Goal: Find specific page/section: Find specific page/section

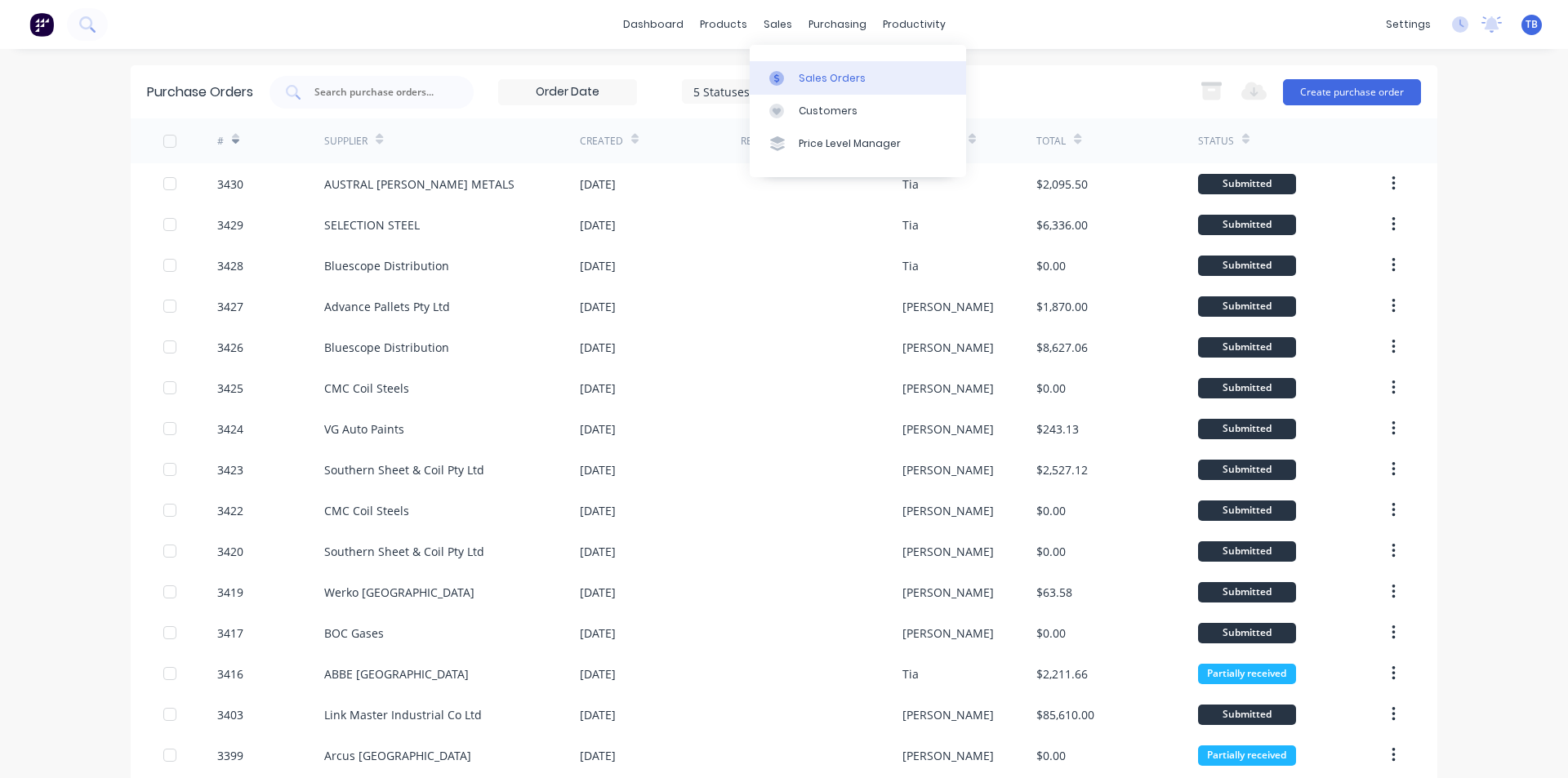
click at [809, 68] on link "Sales Orders" at bounding box center [858, 77] width 216 height 33
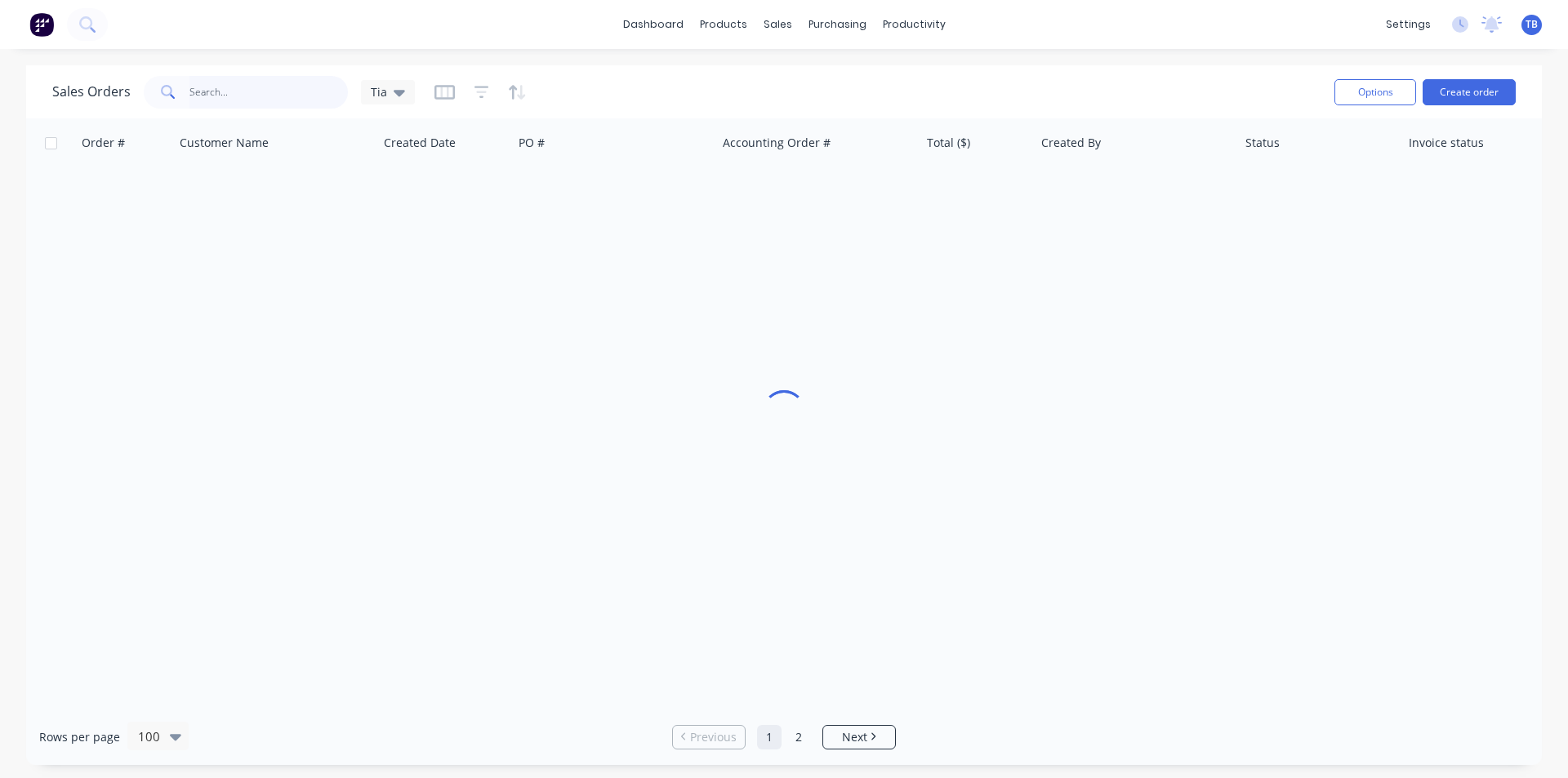
click at [219, 91] on input "text" at bounding box center [268, 92] width 159 height 33
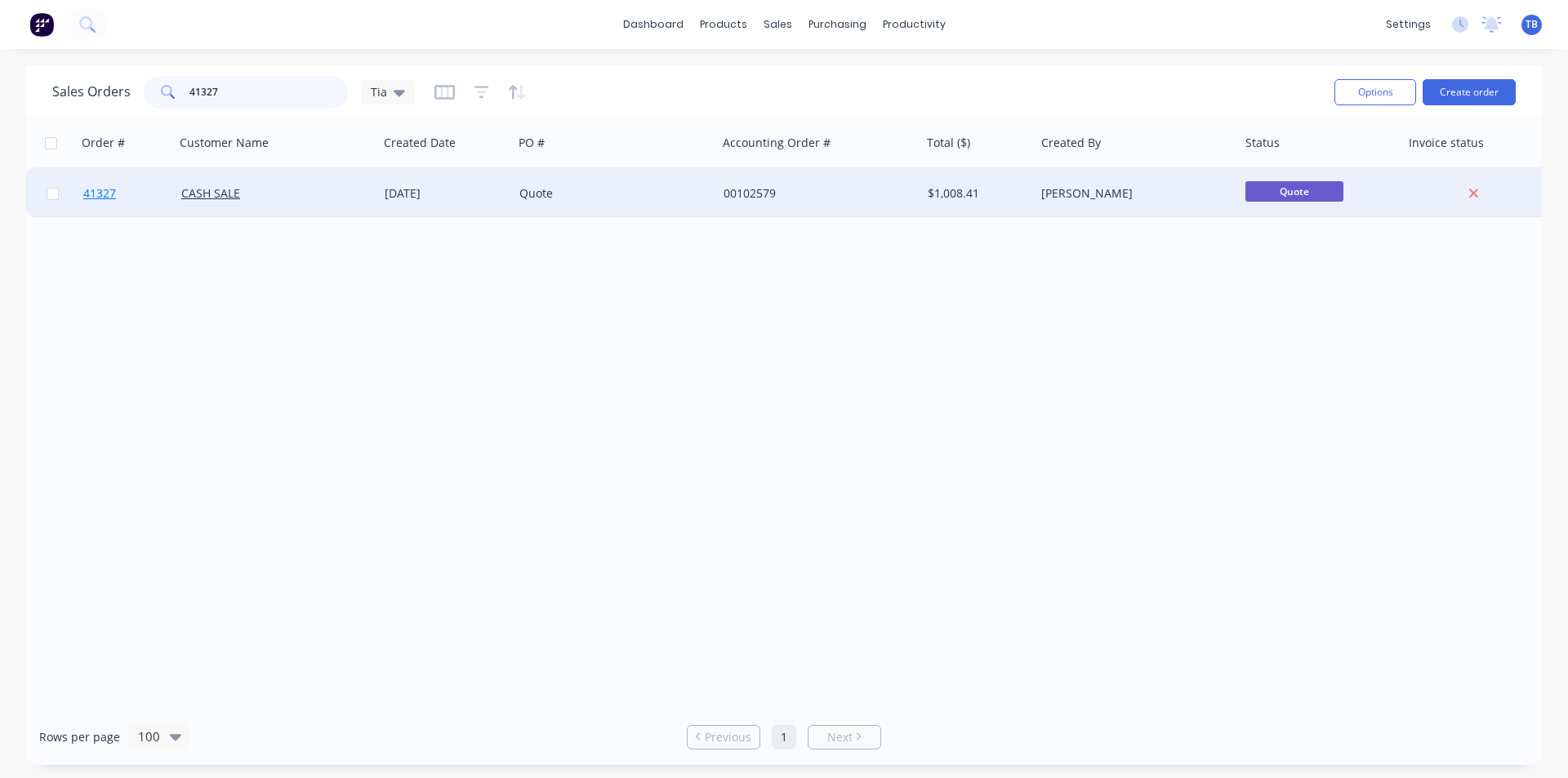
type input "41327"
click at [103, 190] on span "41327" at bounding box center [100, 193] width 33 height 16
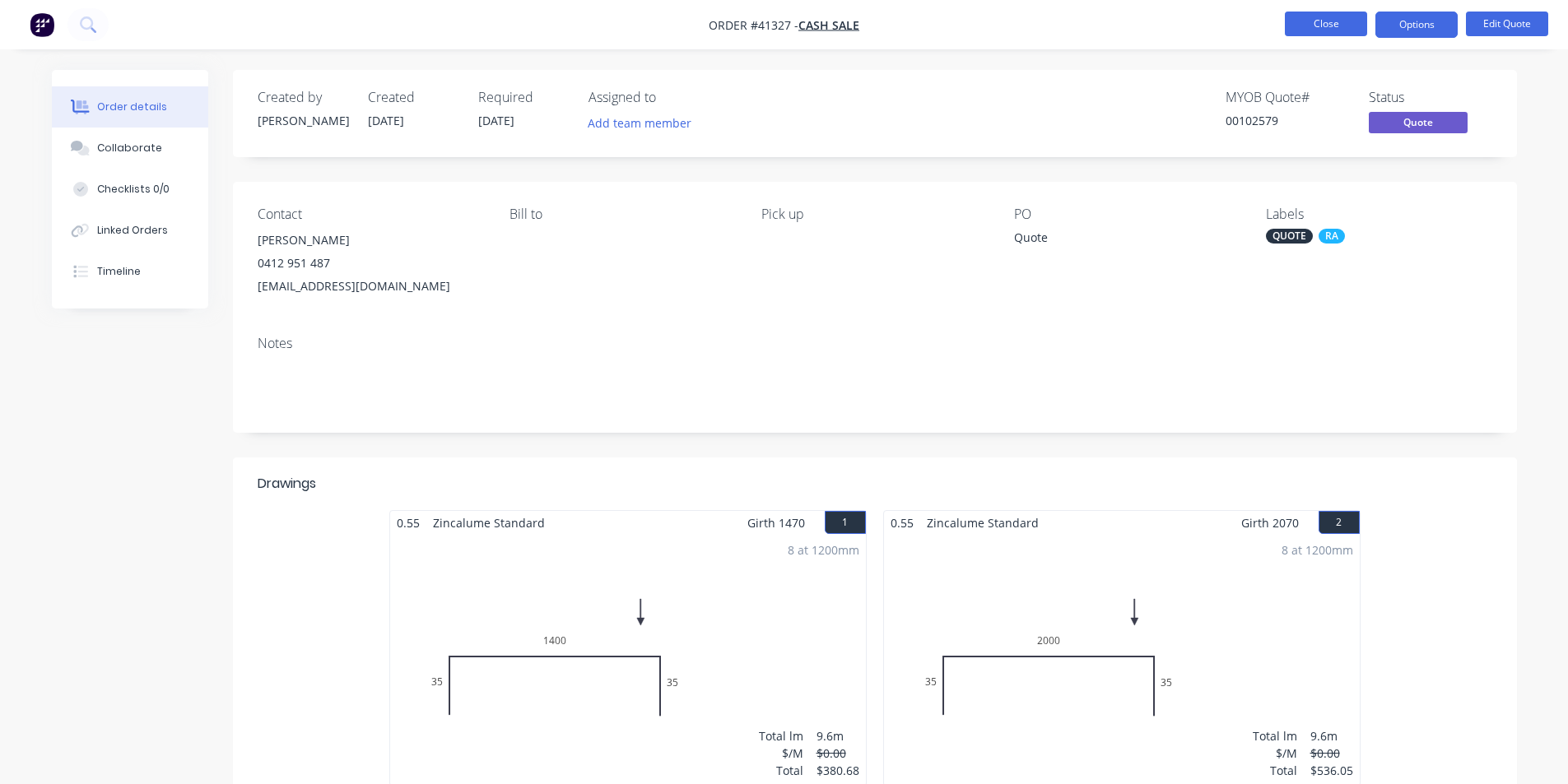
click at [1352, 23] on button "Close" at bounding box center [1325, 24] width 82 height 25
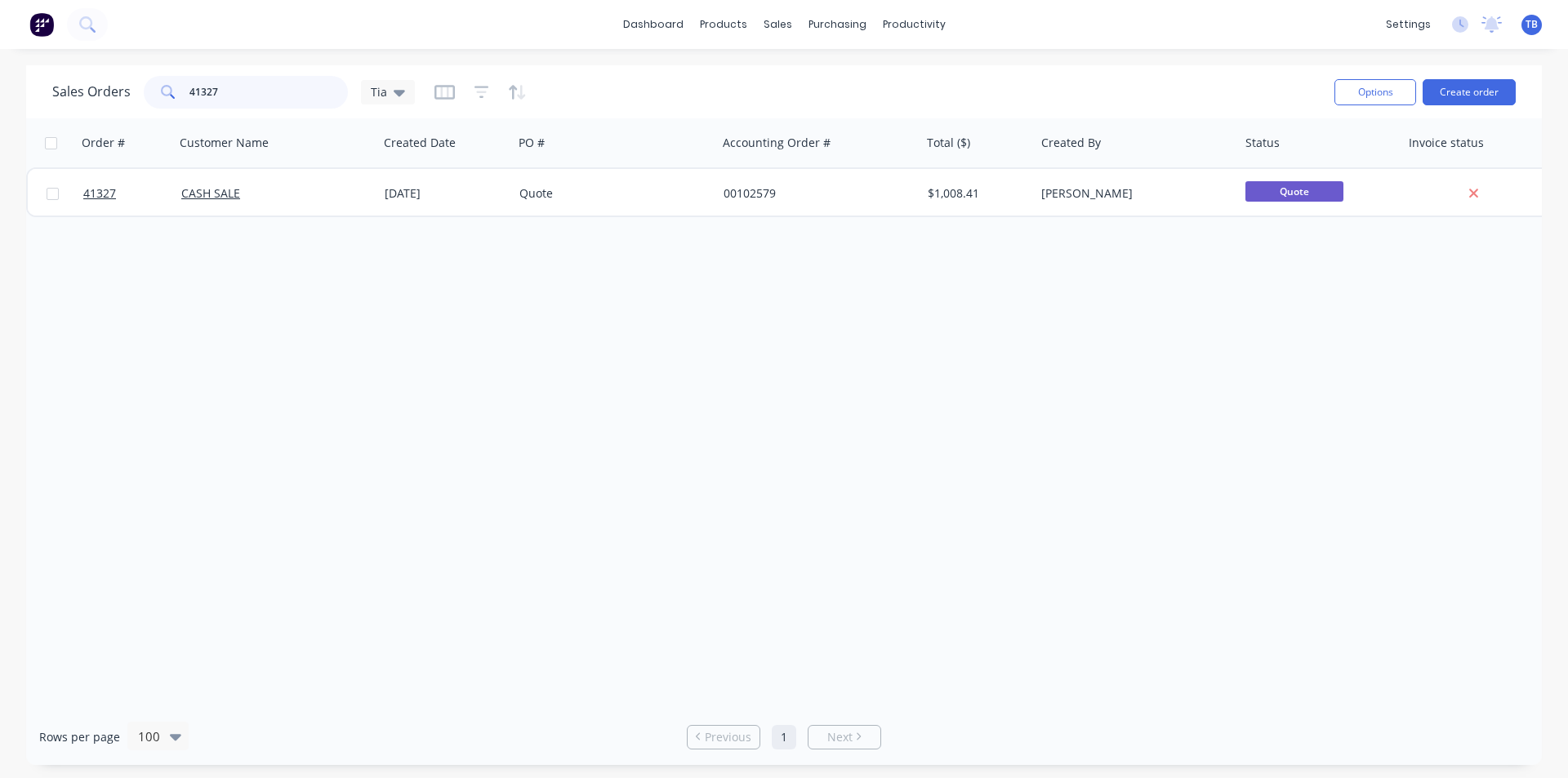
drag, startPoint x: 246, startPoint y: 86, endPoint x: 0, endPoint y: 105, distance: 246.7
click at [0, 105] on div "Sales Orders 41327 Tia Options Create order Order # Customer Name Created Date …" at bounding box center [784, 415] width 1568 height 700
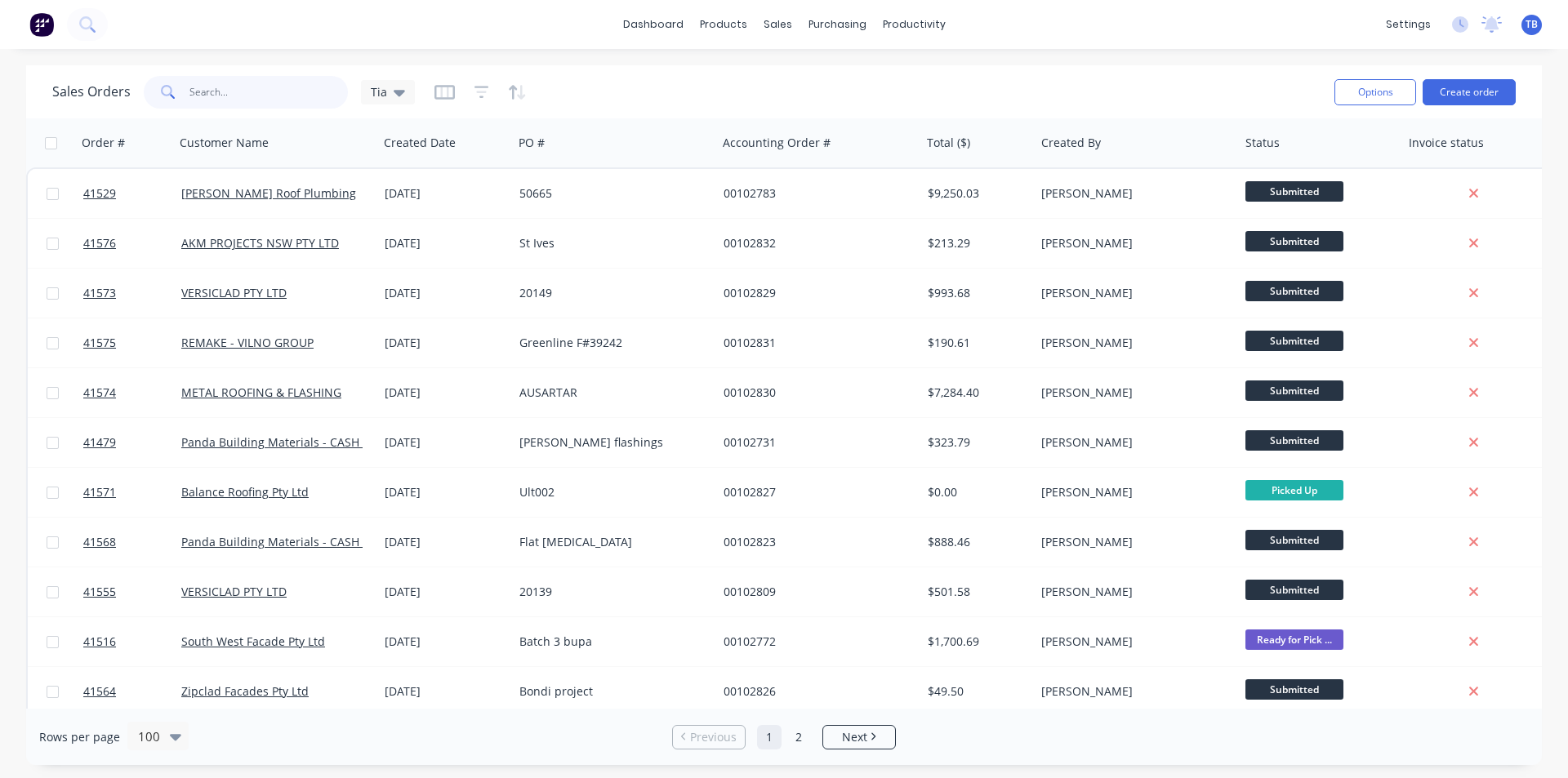
click at [286, 90] on input "text" at bounding box center [268, 92] width 159 height 33
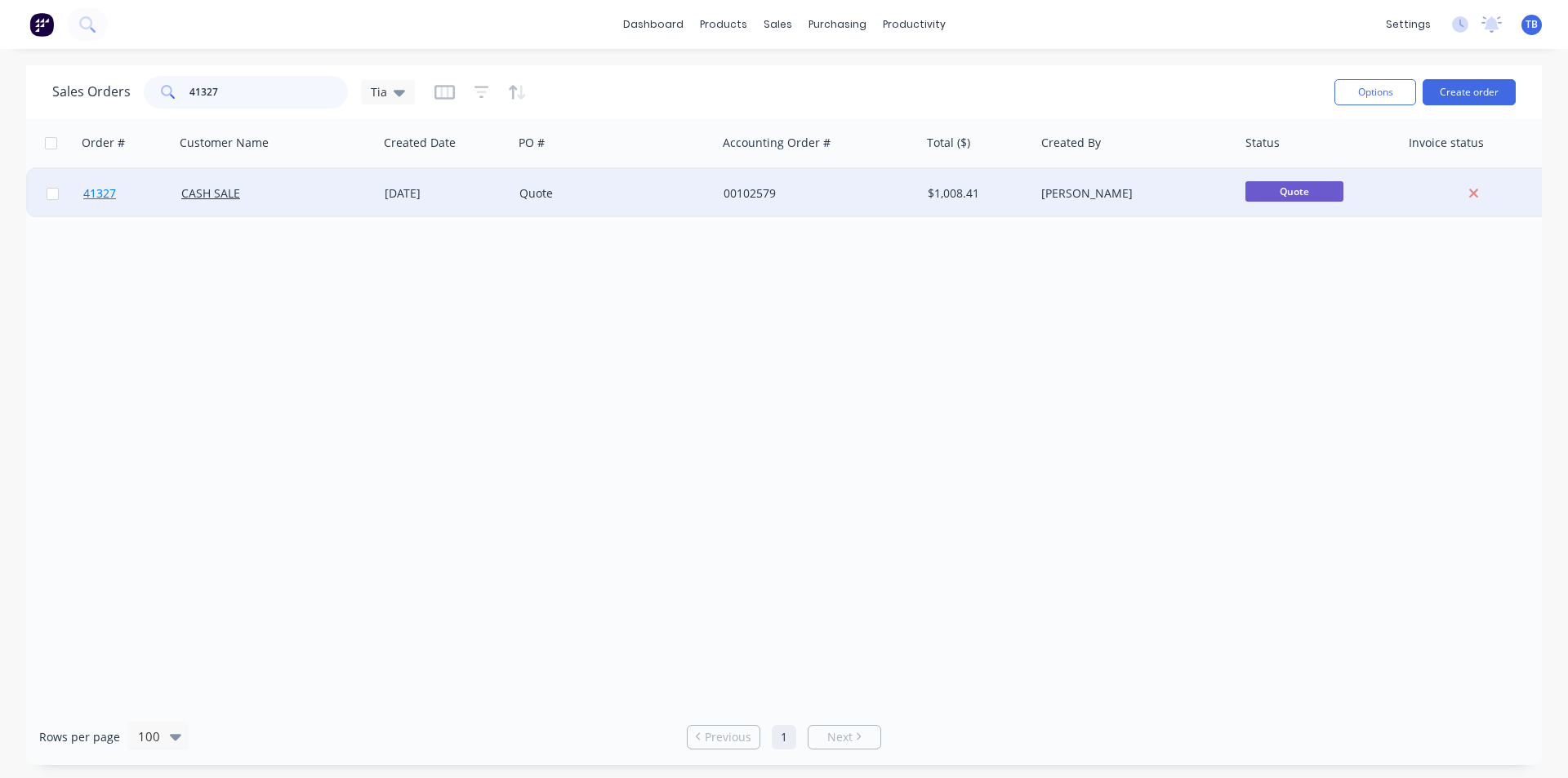
type input "41327"
click at [105, 187] on span "41327" at bounding box center [100, 193] width 33 height 16
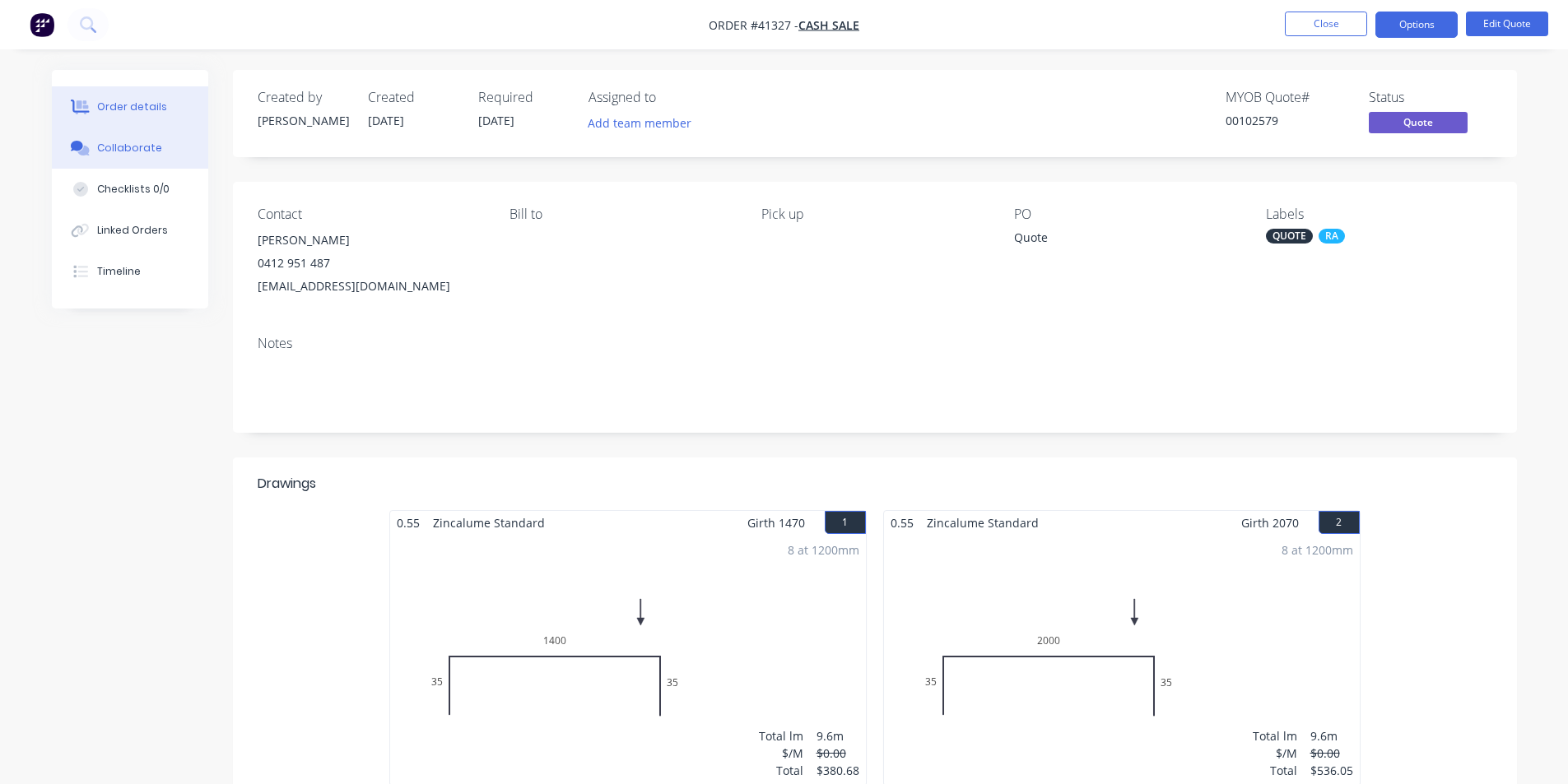
click at [111, 144] on div "Collaborate" at bounding box center [129, 149] width 65 height 15
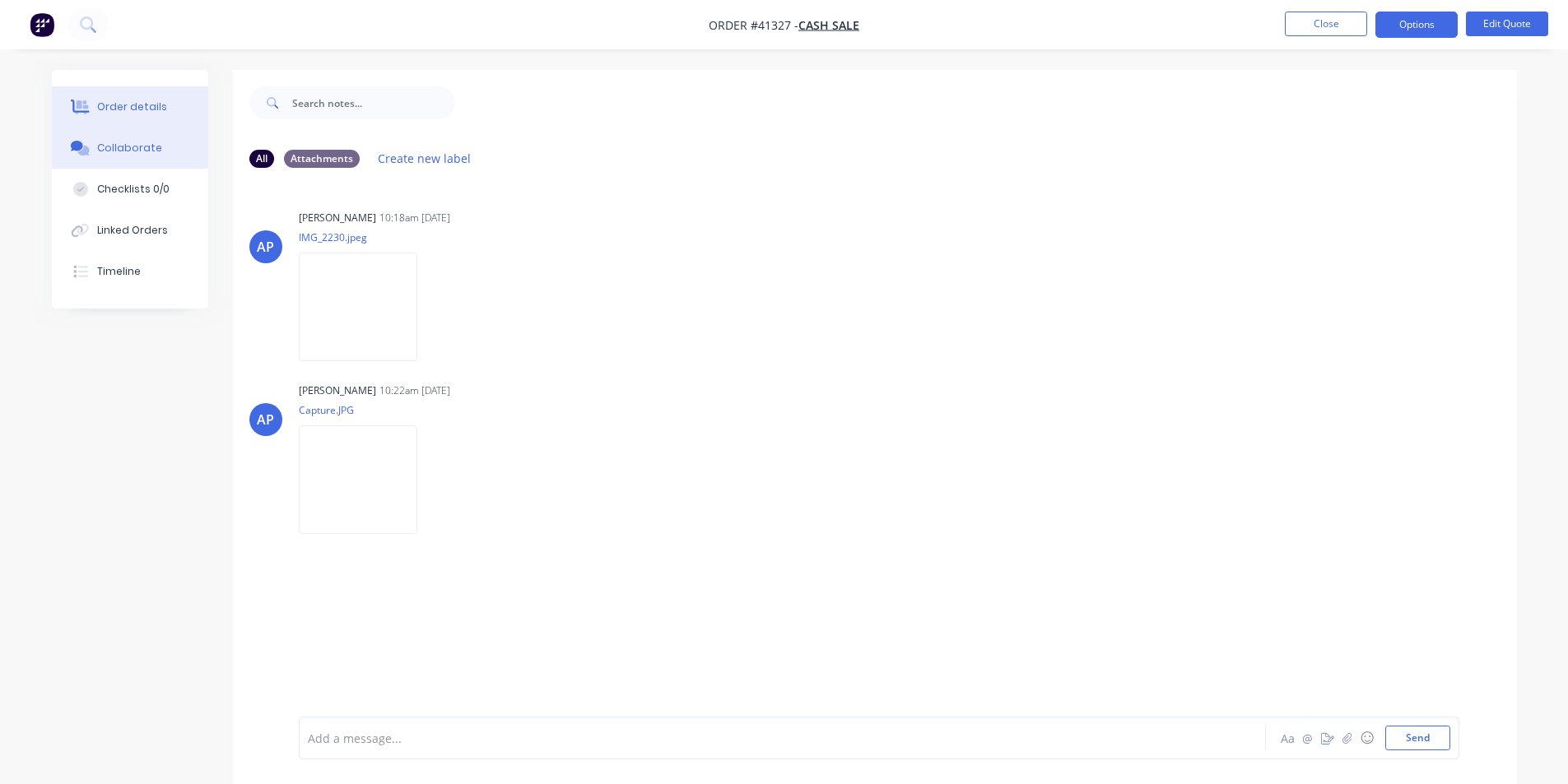
click at [114, 117] on button "Order details" at bounding box center [129, 107] width 156 height 41
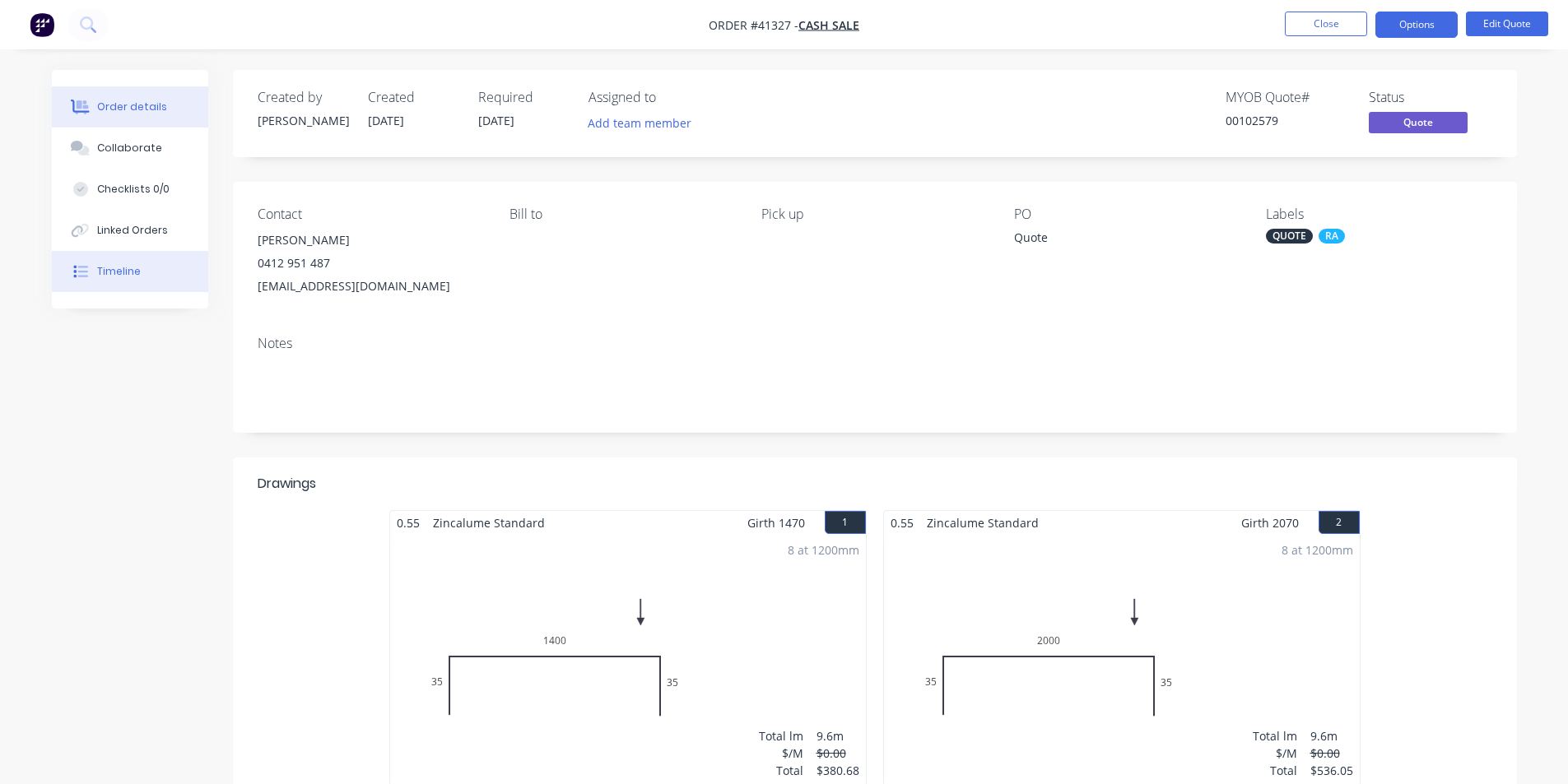
click at [142, 256] on button "Timeline" at bounding box center [129, 272] width 156 height 41
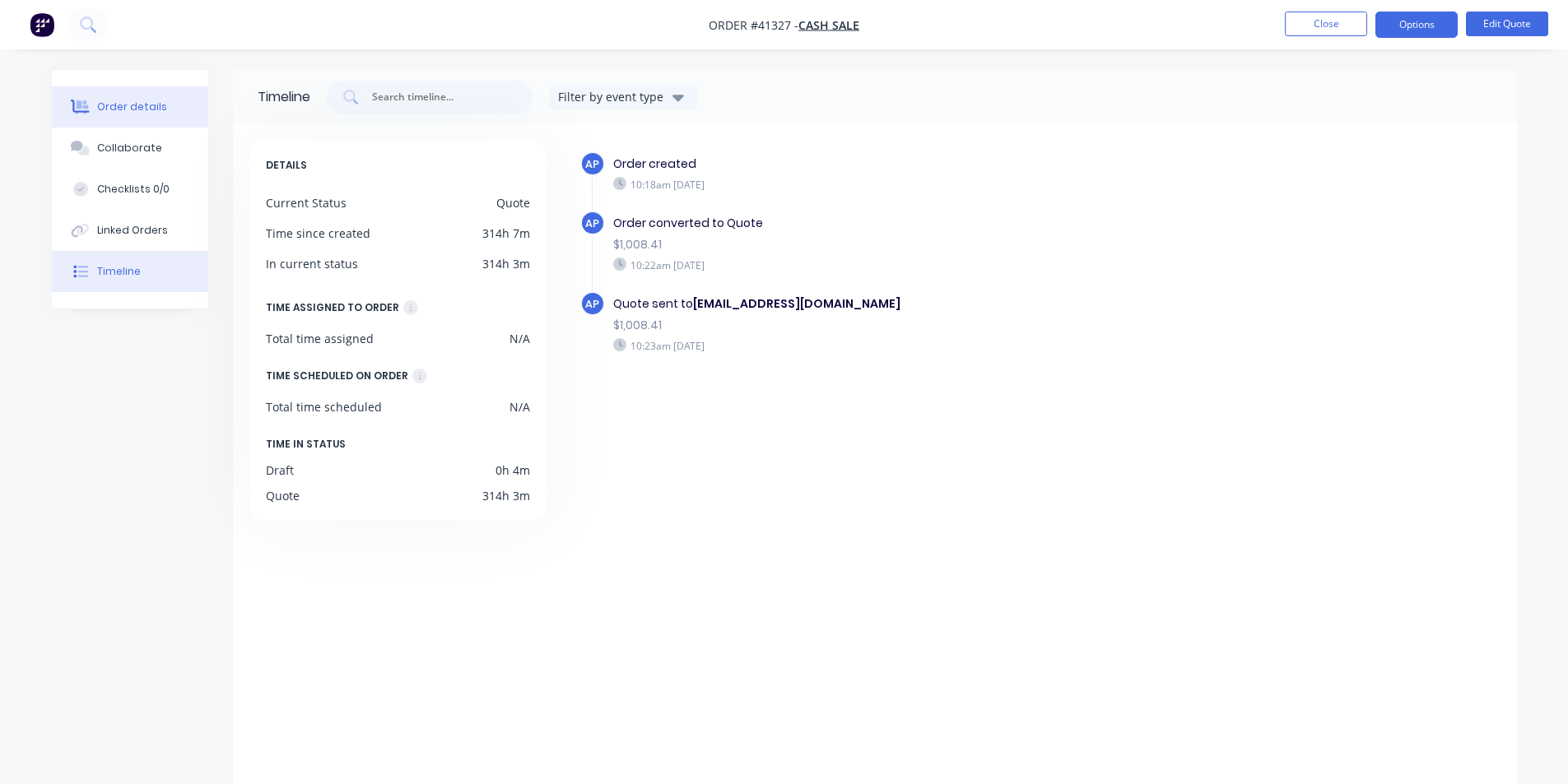
click at [96, 111] on button "Order details" at bounding box center [129, 107] width 156 height 41
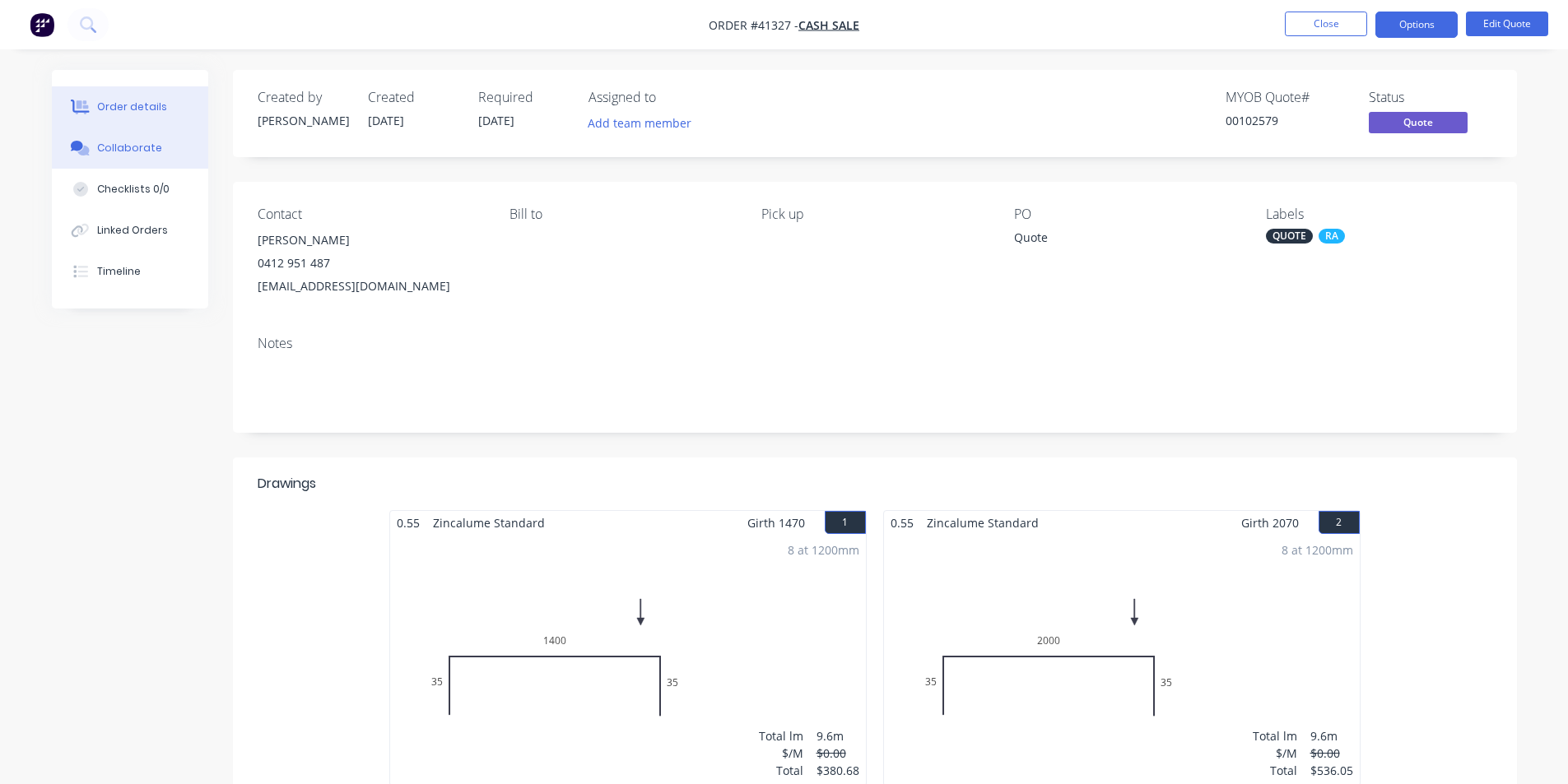
click at [173, 149] on button "Collaborate" at bounding box center [129, 149] width 156 height 41
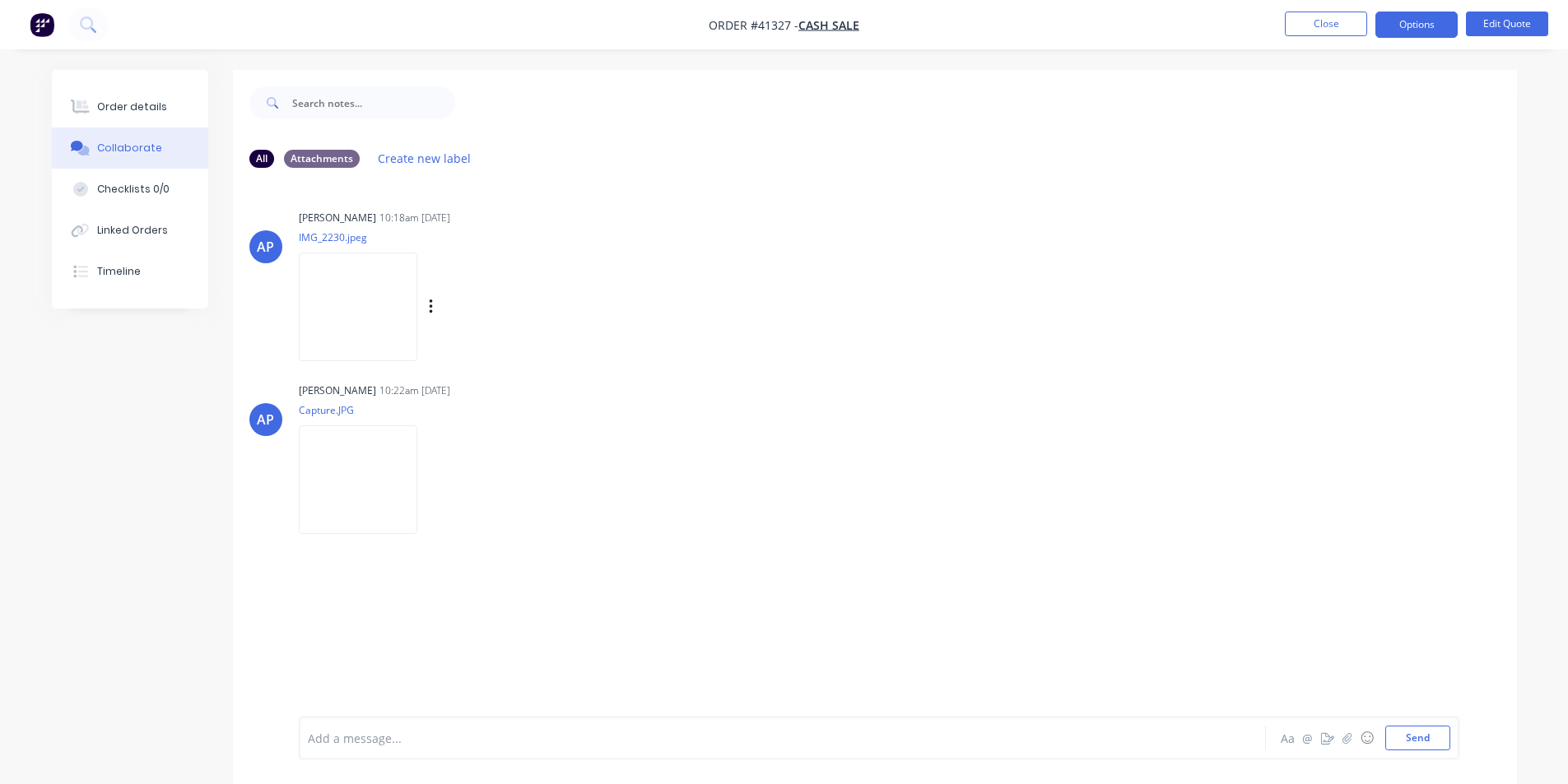
click at [360, 338] on img at bounding box center [358, 307] width 119 height 108
click at [417, 442] on img at bounding box center [358, 480] width 119 height 108
click at [108, 105] on div "Order details" at bounding box center [132, 107] width 70 height 15
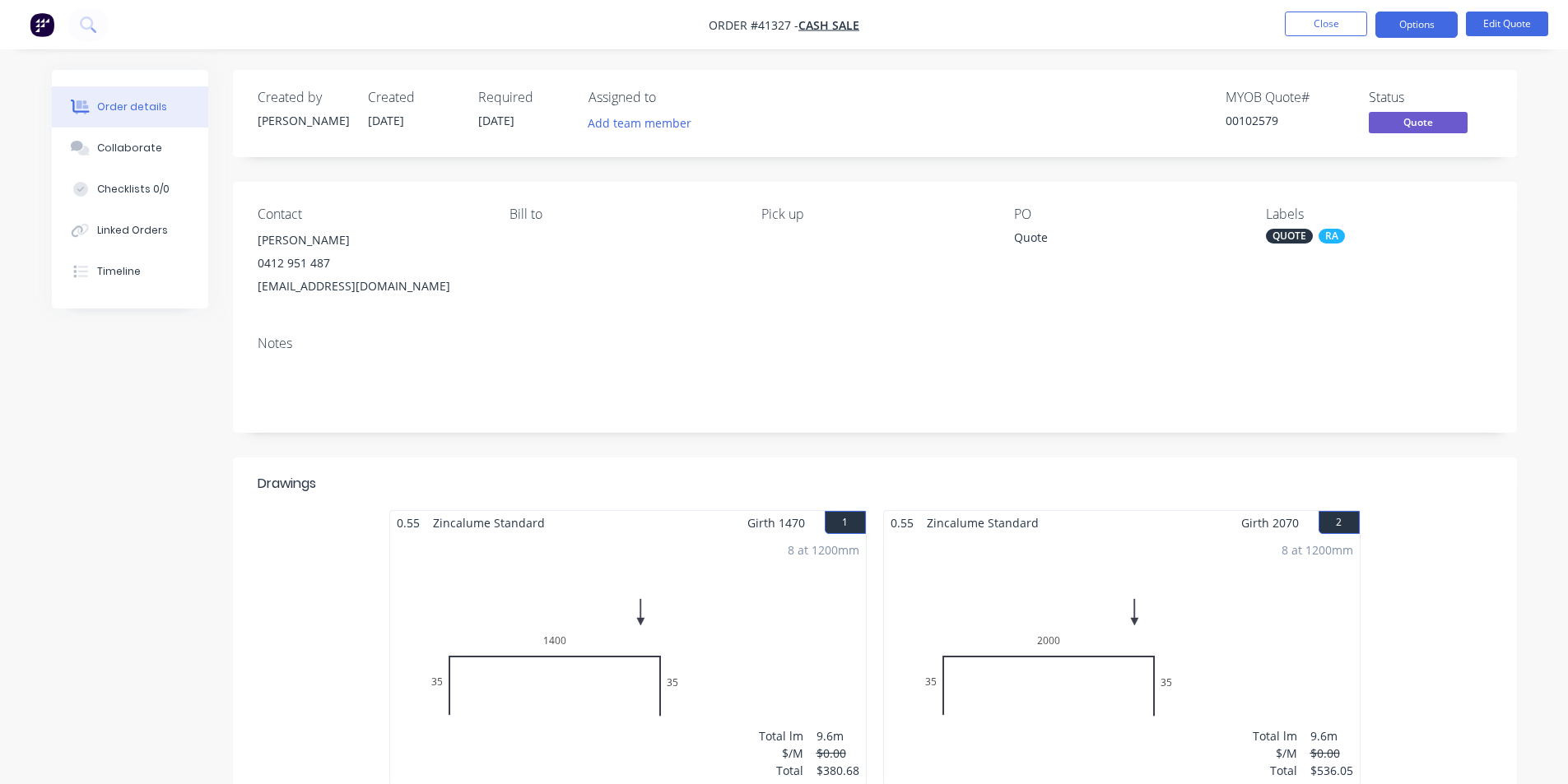
click at [1318, 38] on nav "Order #41327 - CASH SALE Close Options Edit Quote" at bounding box center [784, 25] width 1568 height 50
click at [1322, 26] on button "Close" at bounding box center [1325, 24] width 82 height 25
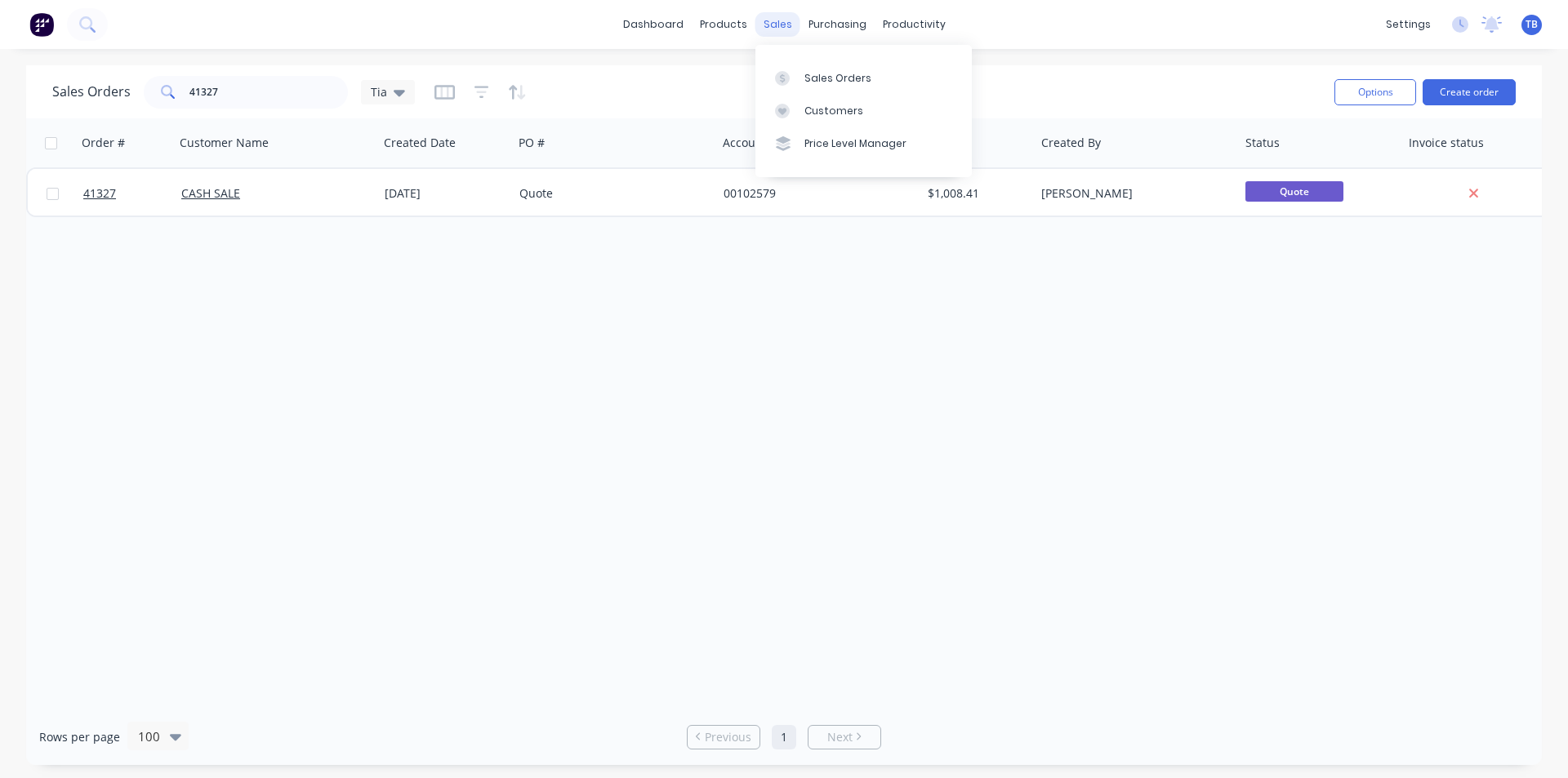
click at [781, 28] on div "sales" at bounding box center [778, 25] width 45 height 25
click at [131, 97] on div "Sales Orders 41327 Tia" at bounding box center [233, 92] width 362 height 33
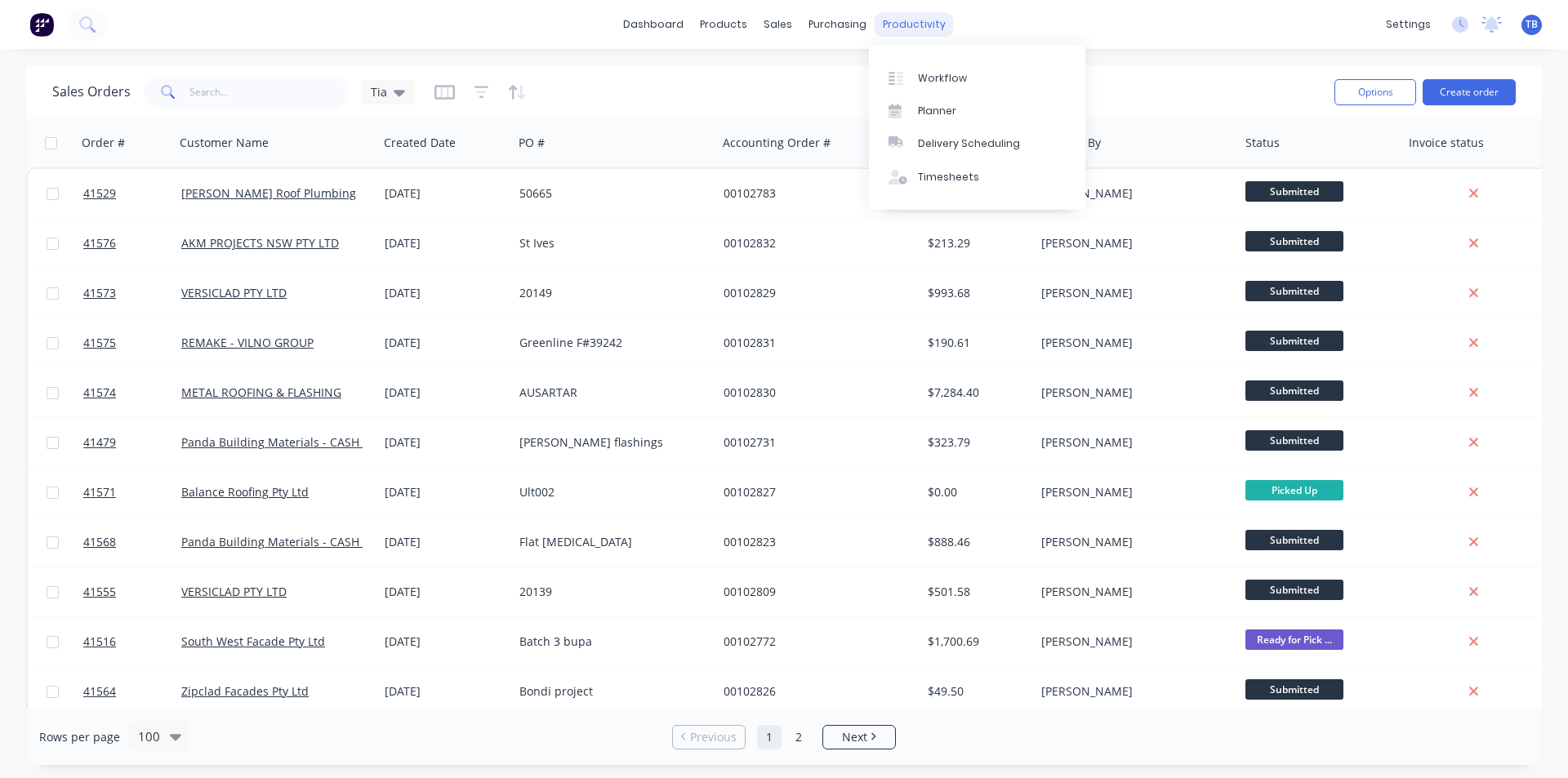
drag, startPoint x: 907, startPoint y: 21, endPoint x: 897, endPoint y: 32, distance: 14.9
click at [907, 20] on div "productivity" at bounding box center [914, 25] width 79 height 25
click at [941, 67] on link "Workflow" at bounding box center [976, 77] width 216 height 33
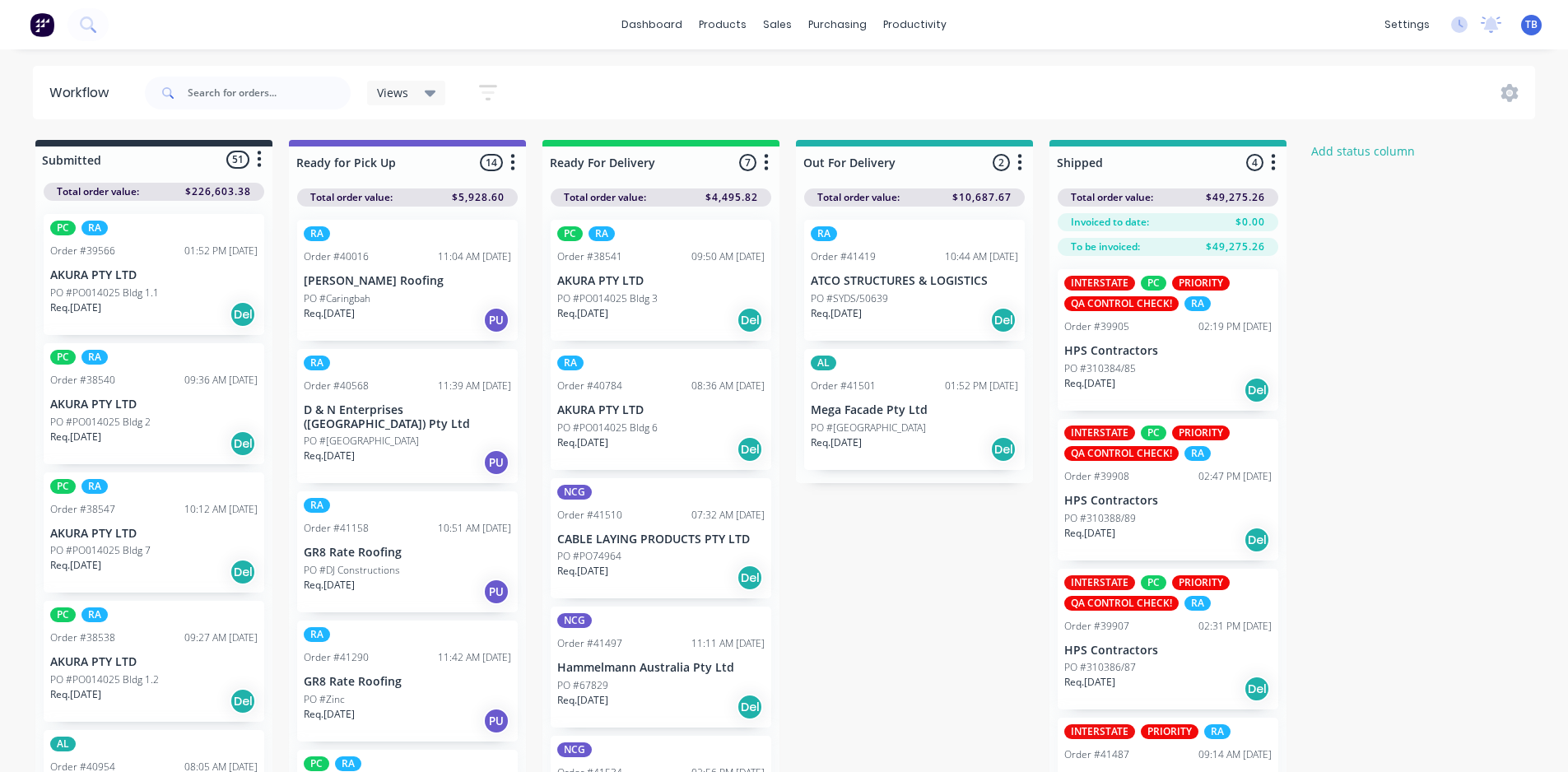
click at [1449, 366] on div "Submitted 51 Status colour #273444 hex #273444 Save Cancel Summaries Total orde…" at bounding box center [883, 486] width 1790 height 691
click at [420, 99] on div "Views" at bounding box center [406, 93] width 59 height 15
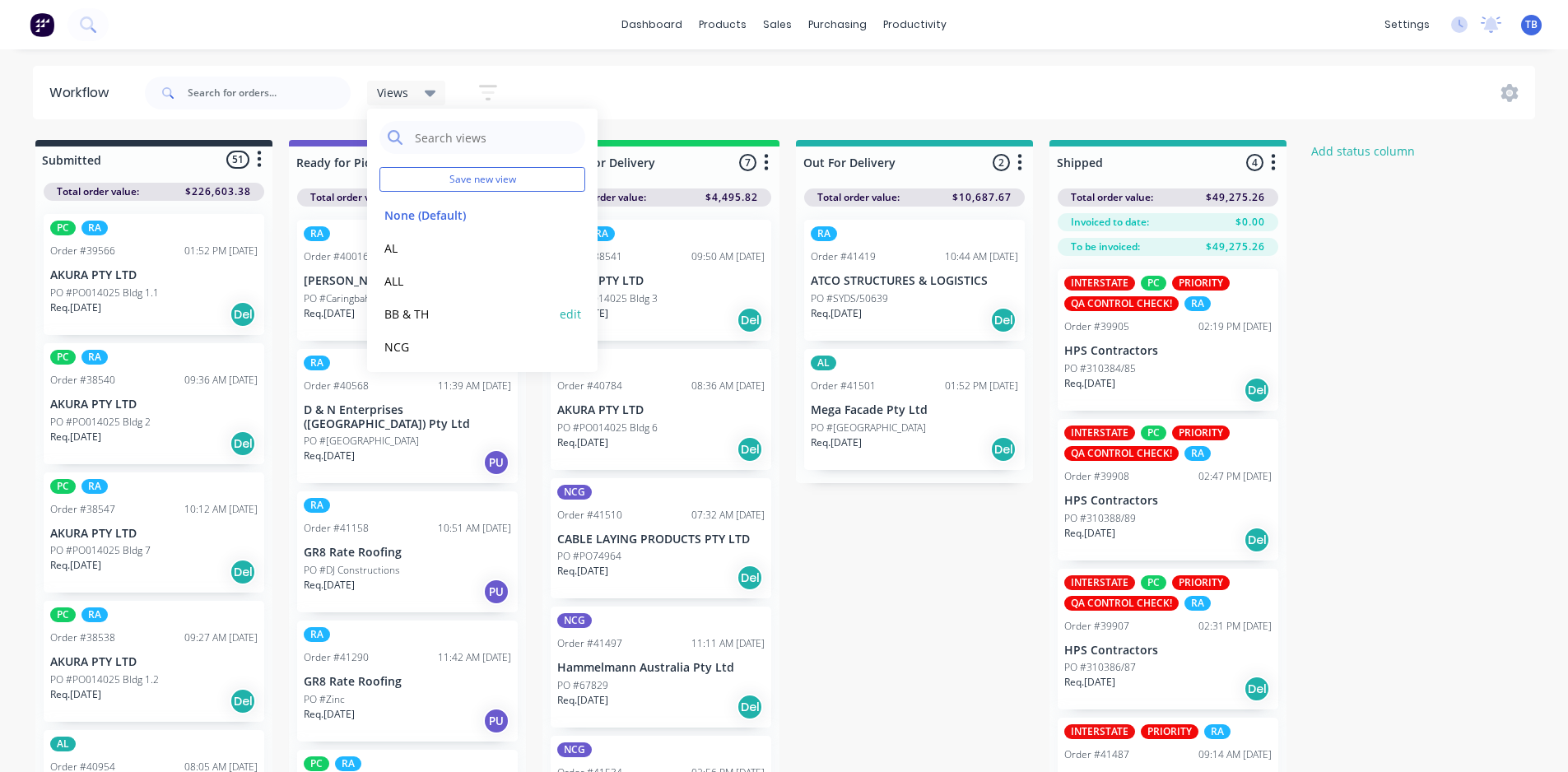
scroll to position [69, 0]
click at [1356, 326] on div "Submitted 51 Status colour #273444 hex #273444 Save Cancel Summaries Total orde…" at bounding box center [883, 486] width 1790 height 691
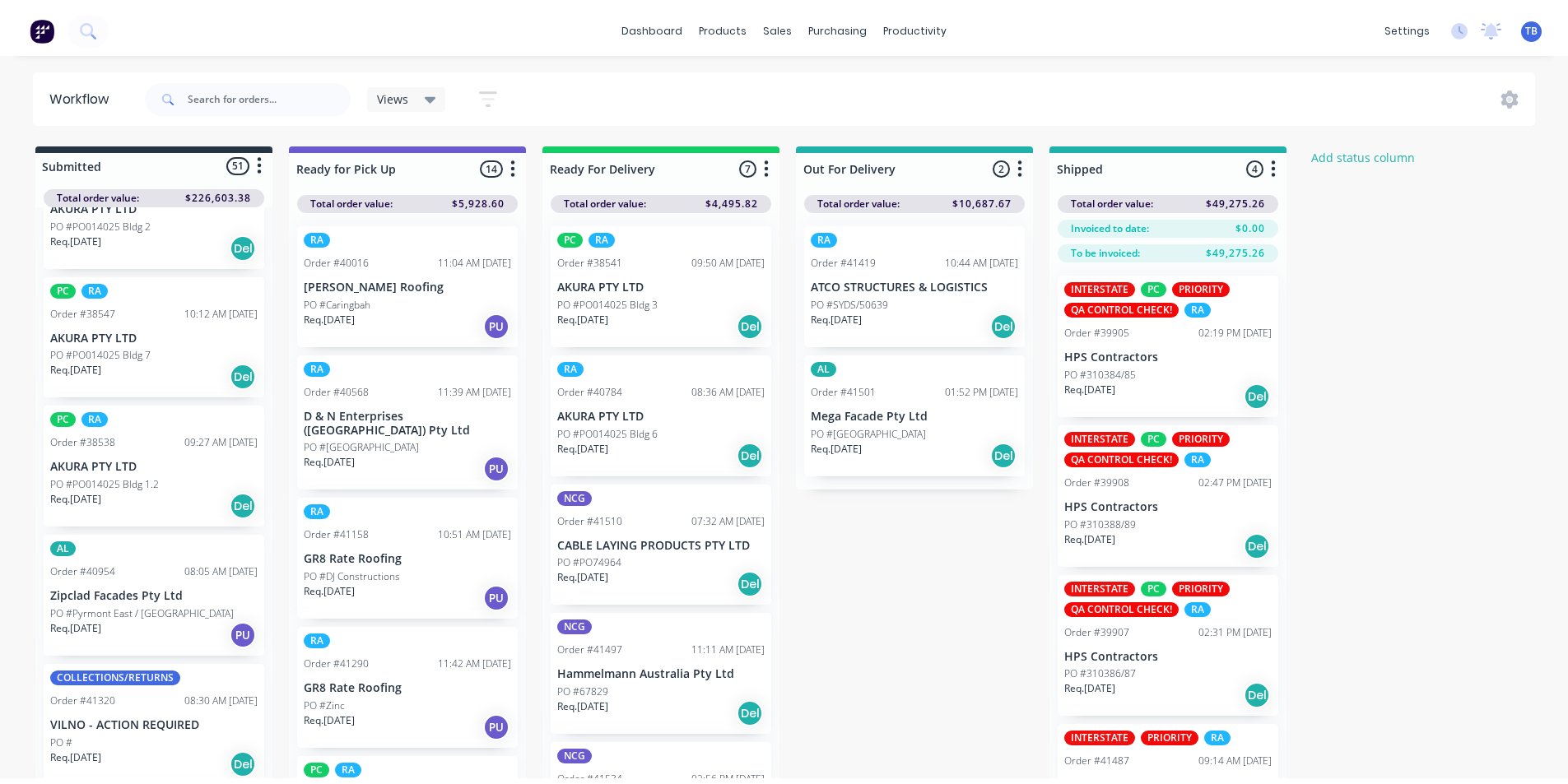
scroll to position [0, 0]
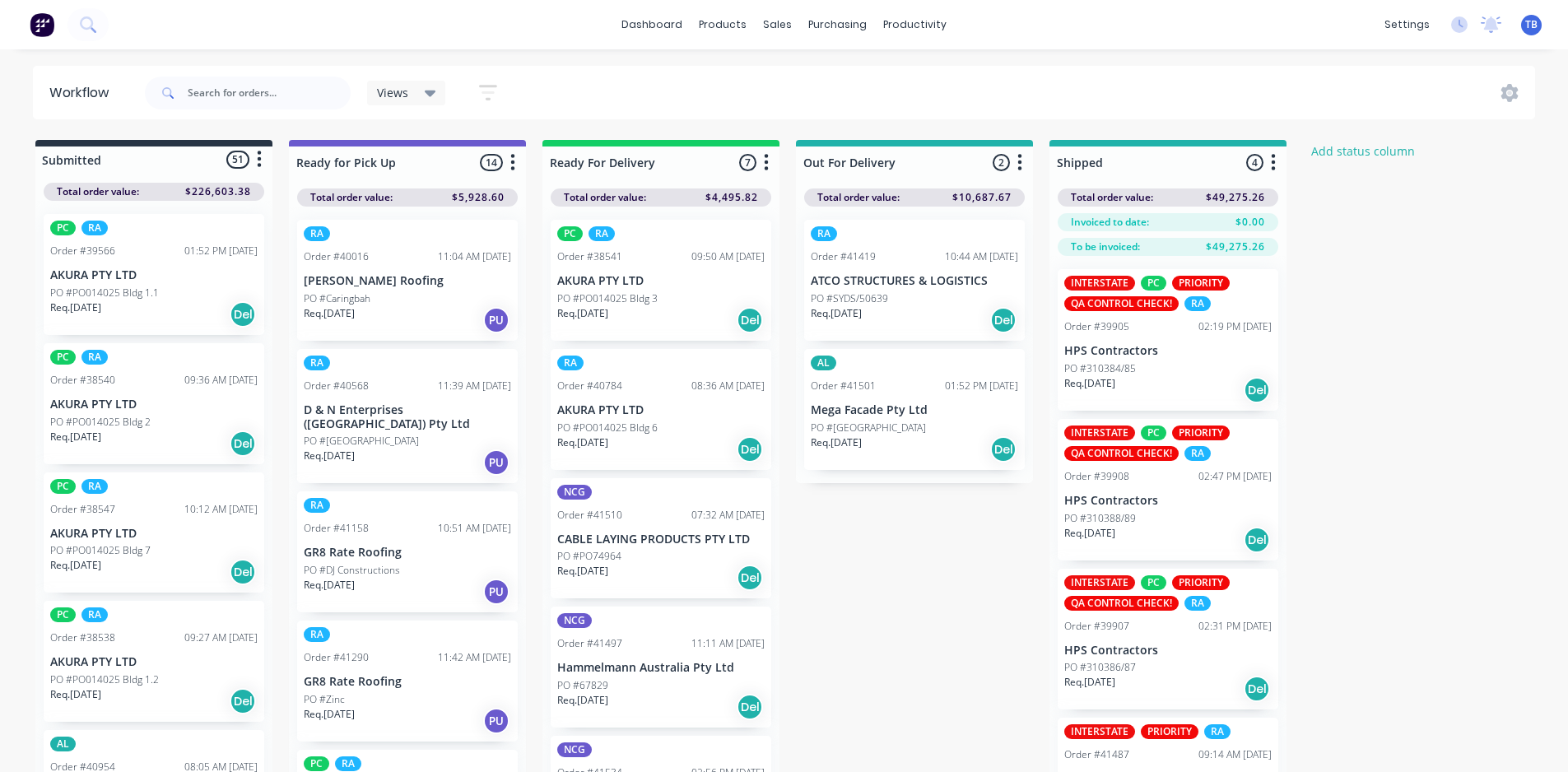
click at [254, 163] on button "button" at bounding box center [260, 160] width 20 height 20
click at [1432, 476] on div "Submitted 51 Status colour #273444 hex #273444 Save Cancel Summaries Total orde…" at bounding box center [883, 486] width 1790 height 691
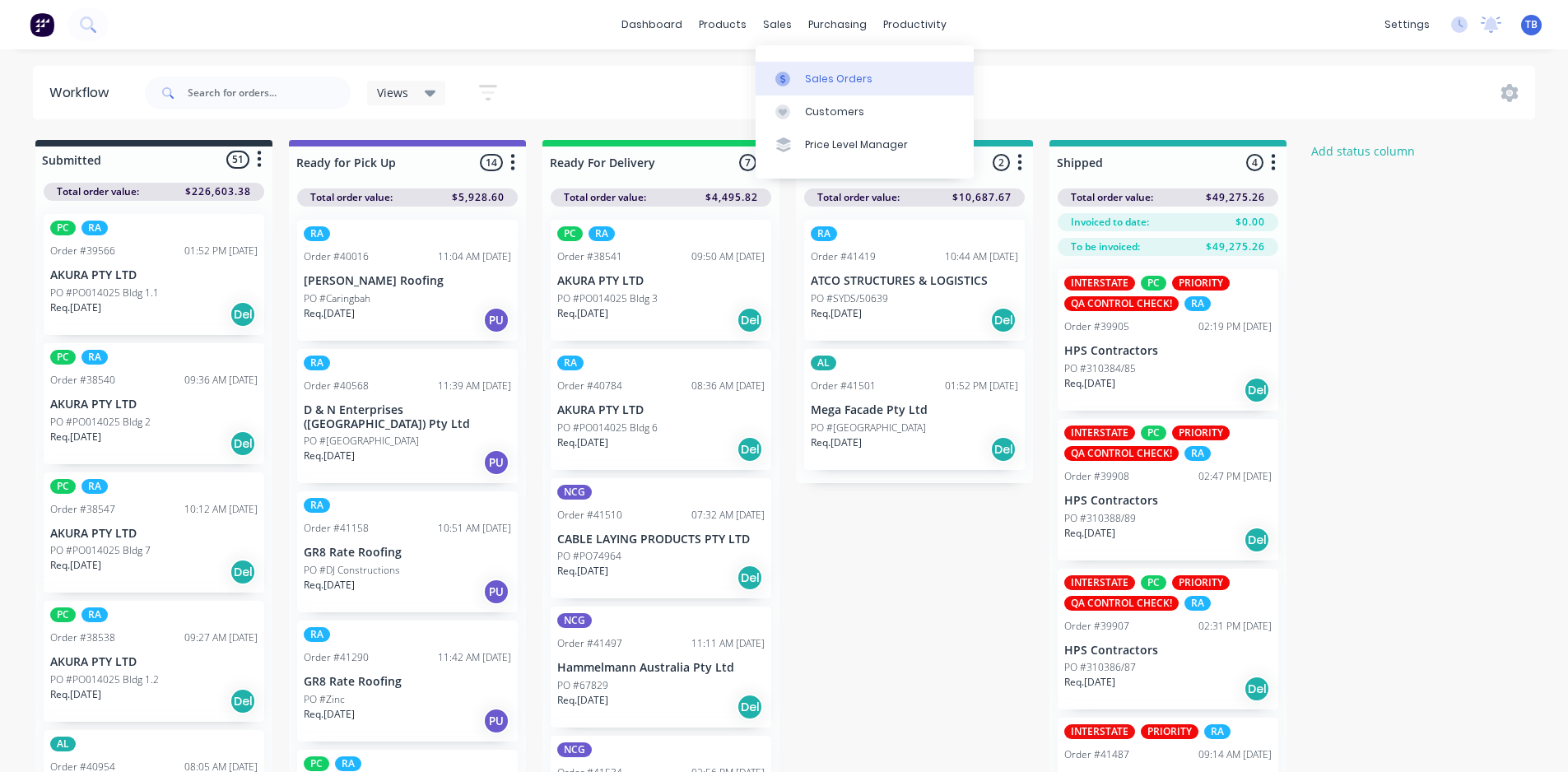
click at [816, 72] on div "Sales Orders" at bounding box center [838, 79] width 67 height 15
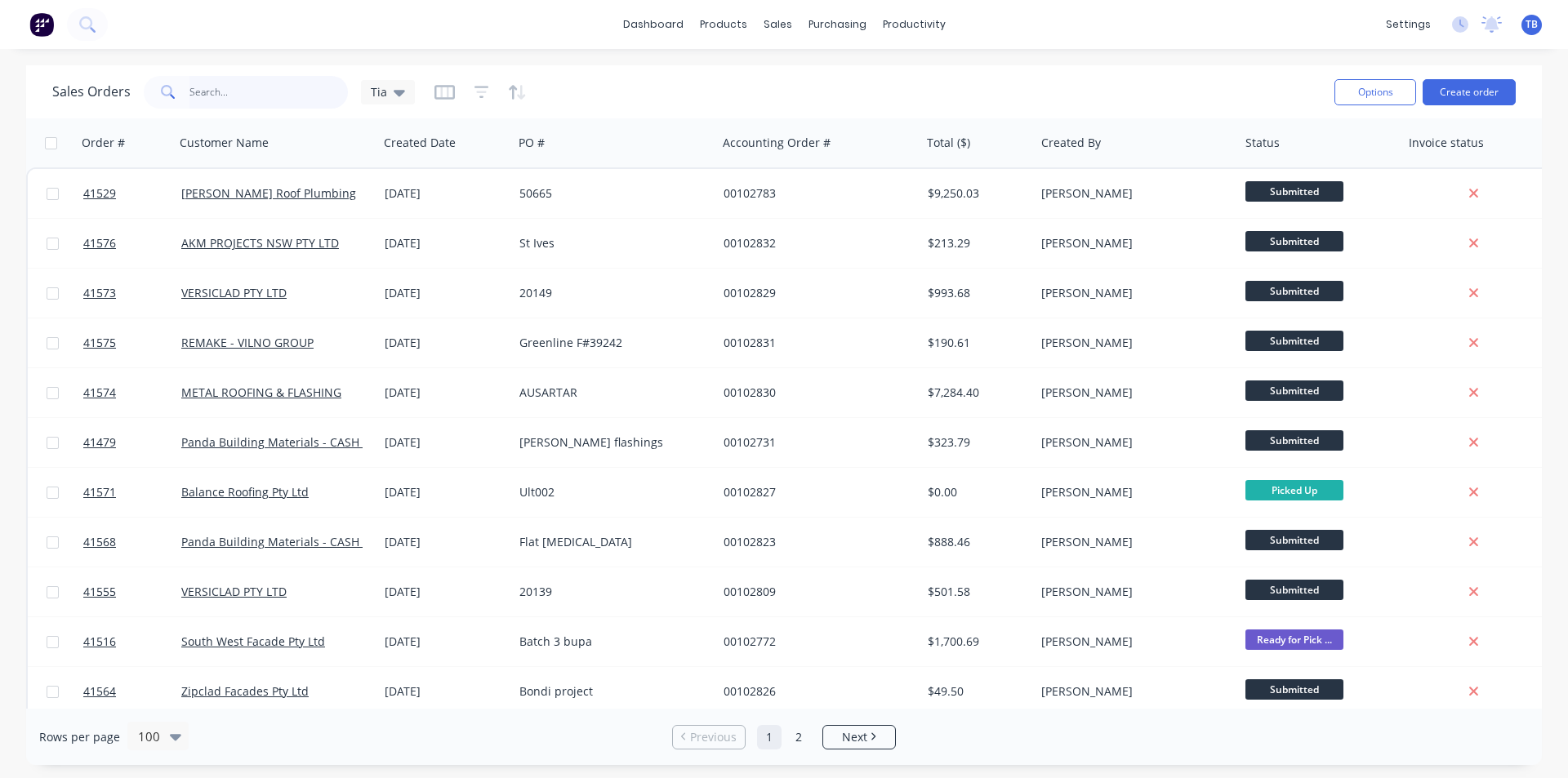
click at [239, 97] on input "text" at bounding box center [268, 92] width 159 height 33
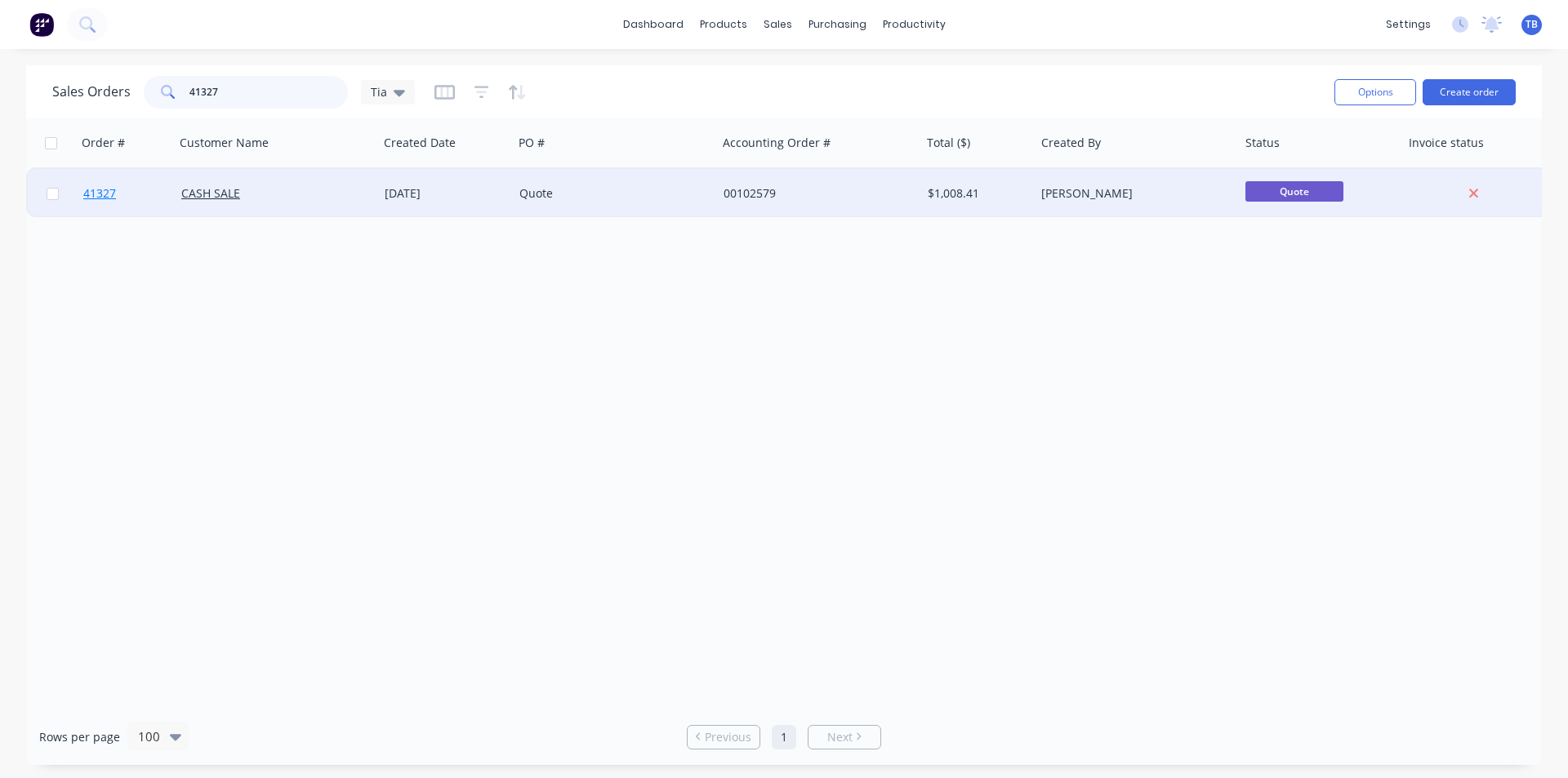
type input "41327"
click at [101, 182] on link "41327" at bounding box center [132, 193] width 98 height 49
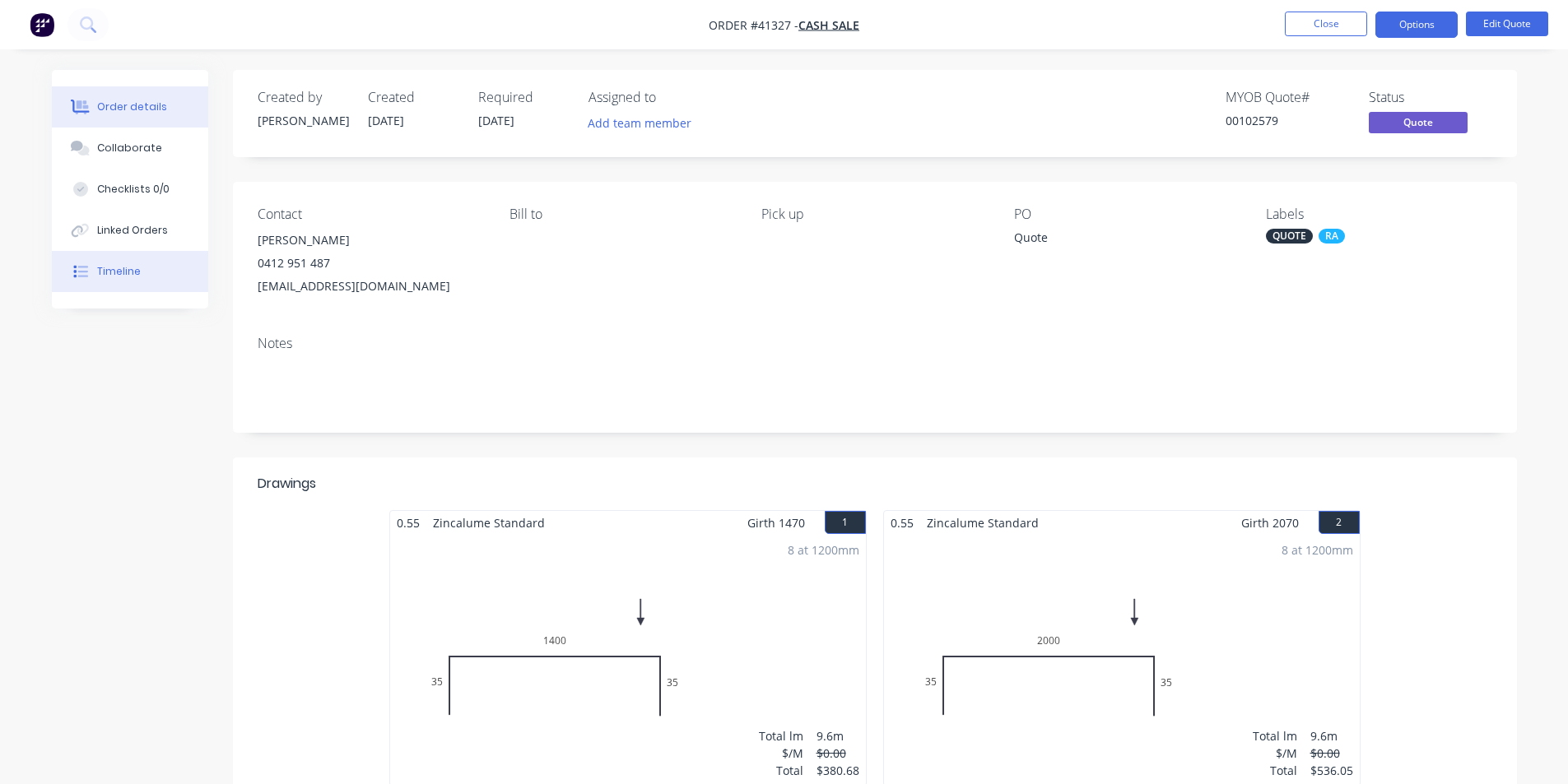
click at [105, 260] on button "Timeline" at bounding box center [129, 272] width 156 height 41
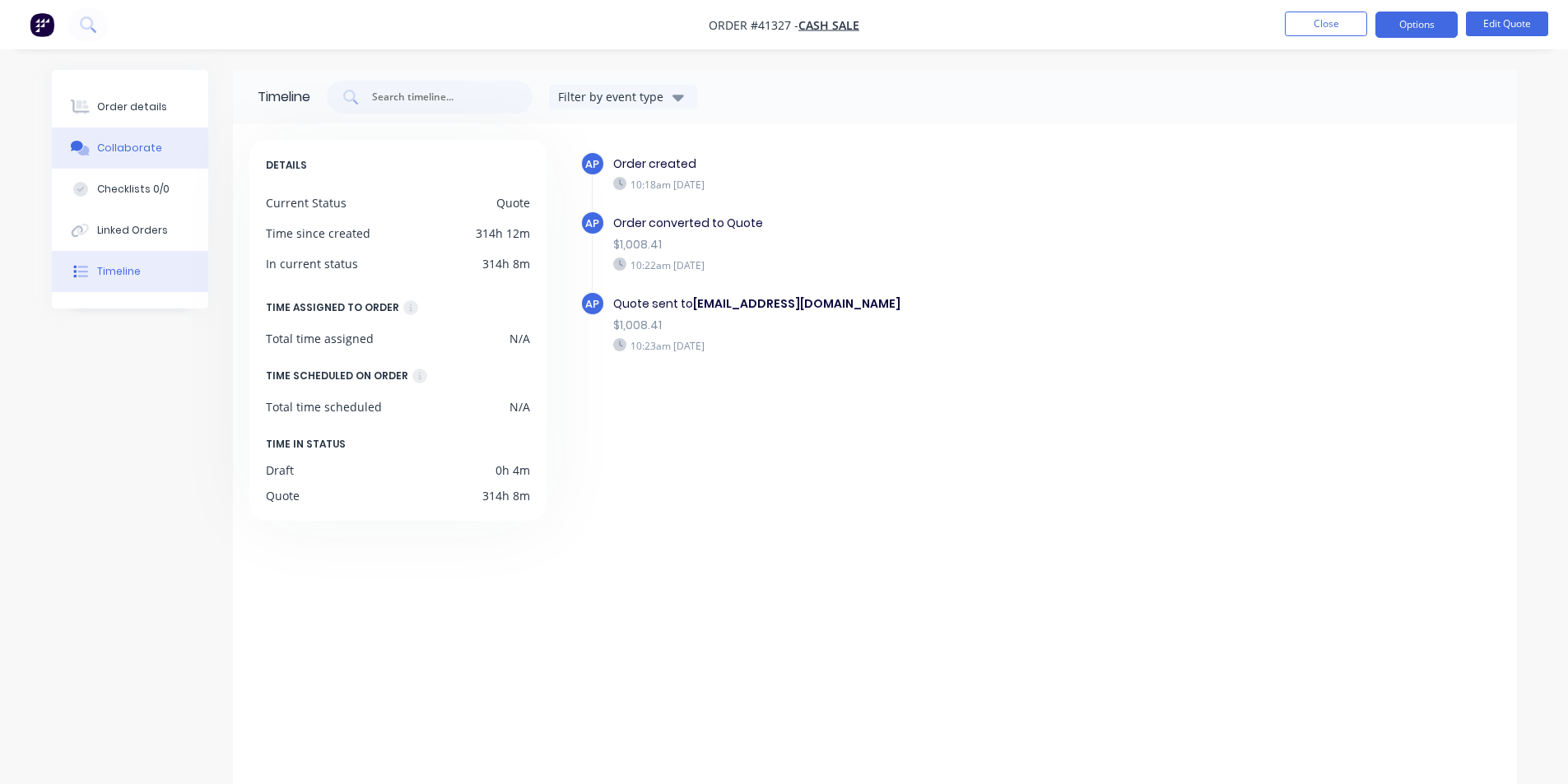
click at [119, 150] on div "Collaborate" at bounding box center [129, 149] width 65 height 15
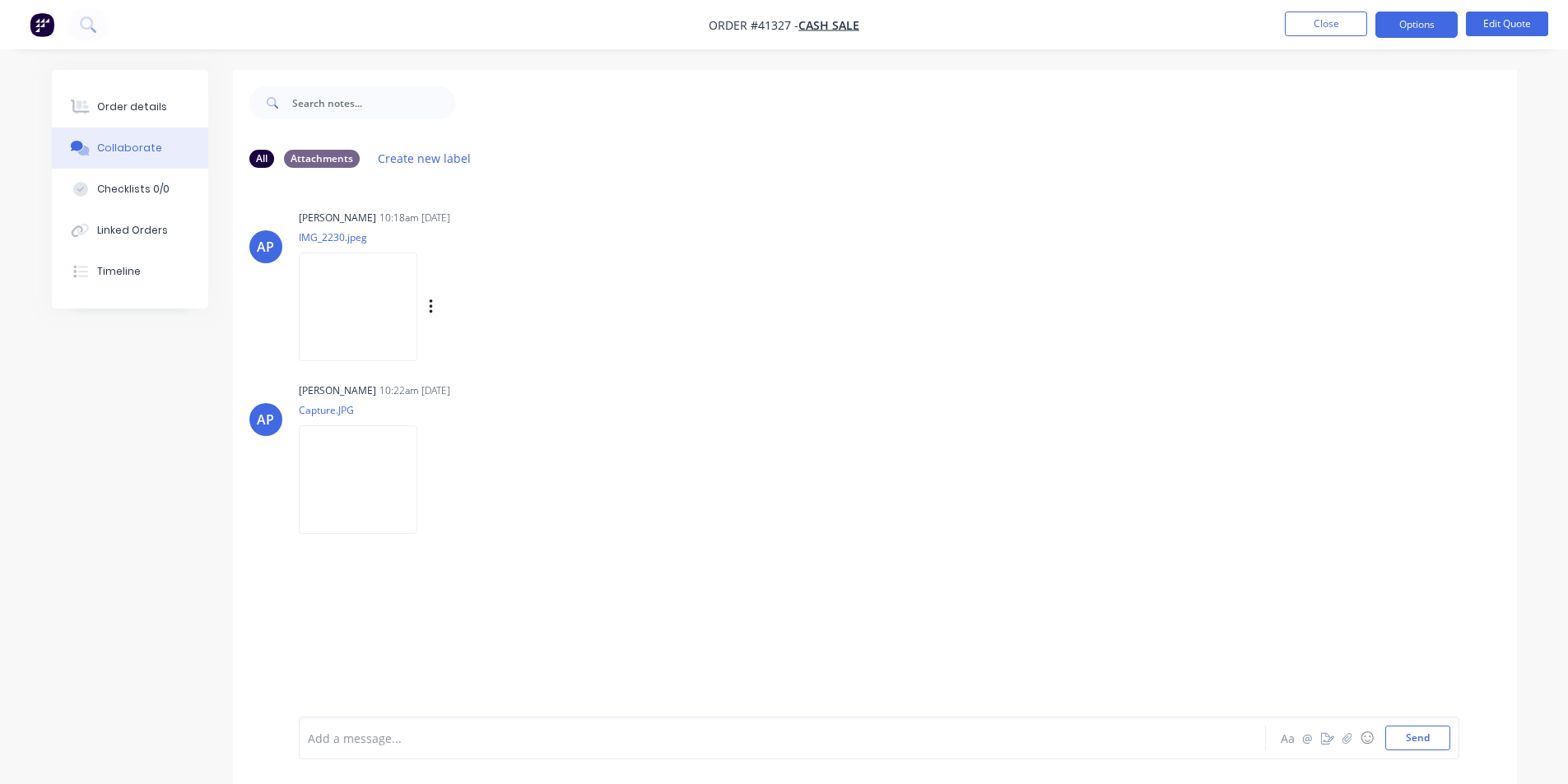
click at [338, 309] on img at bounding box center [358, 307] width 119 height 108
click at [1171, 373] on div "AP [PERSON_NAME] 10:18am [DATE] IMG_2230.jpeg Labels Download AP [PERSON_NAME] …" at bounding box center [874, 449] width 1283 height 536
click at [417, 506] on img at bounding box center [358, 480] width 119 height 108
click at [112, 264] on div "Timeline" at bounding box center [119, 271] width 44 height 15
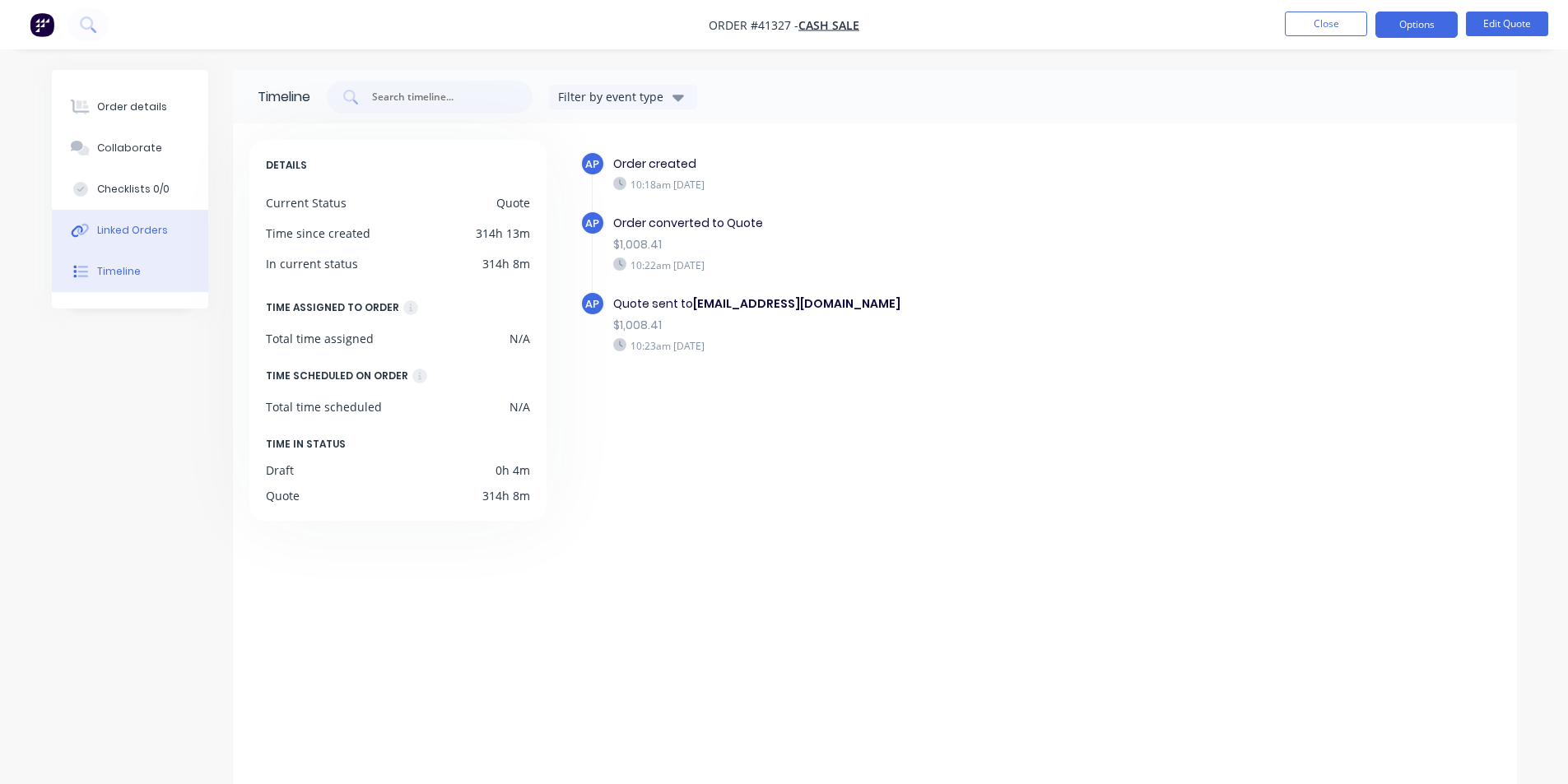
click at [124, 221] on button "Linked Orders" at bounding box center [129, 231] width 156 height 41
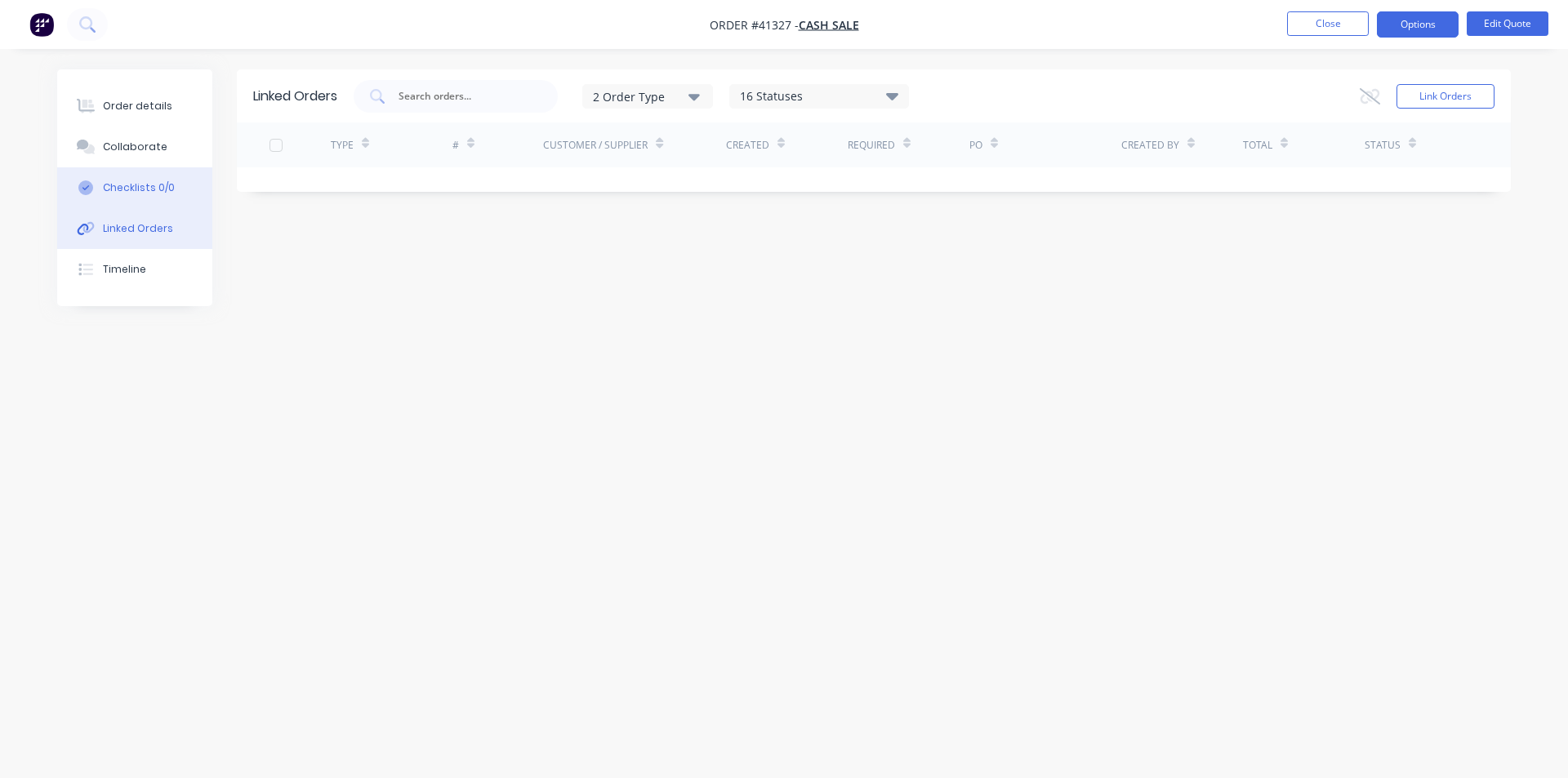
click at [147, 180] on div "Checklists 0/0" at bounding box center [138, 188] width 72 height 15
type textarea "x"
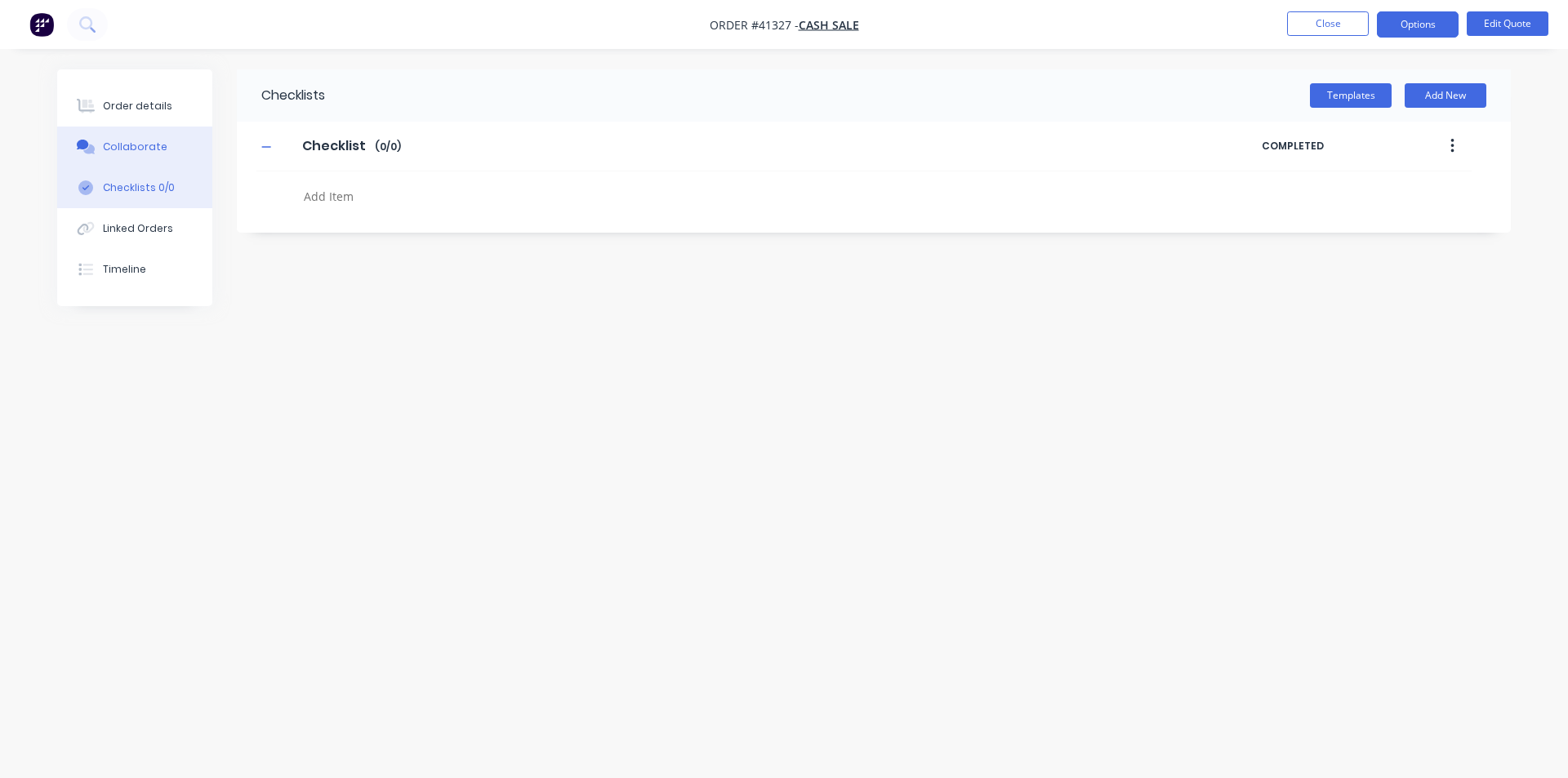
click at [151, 135] on button "Collaborate" at bounding box center [134, 147] width 155 height 41
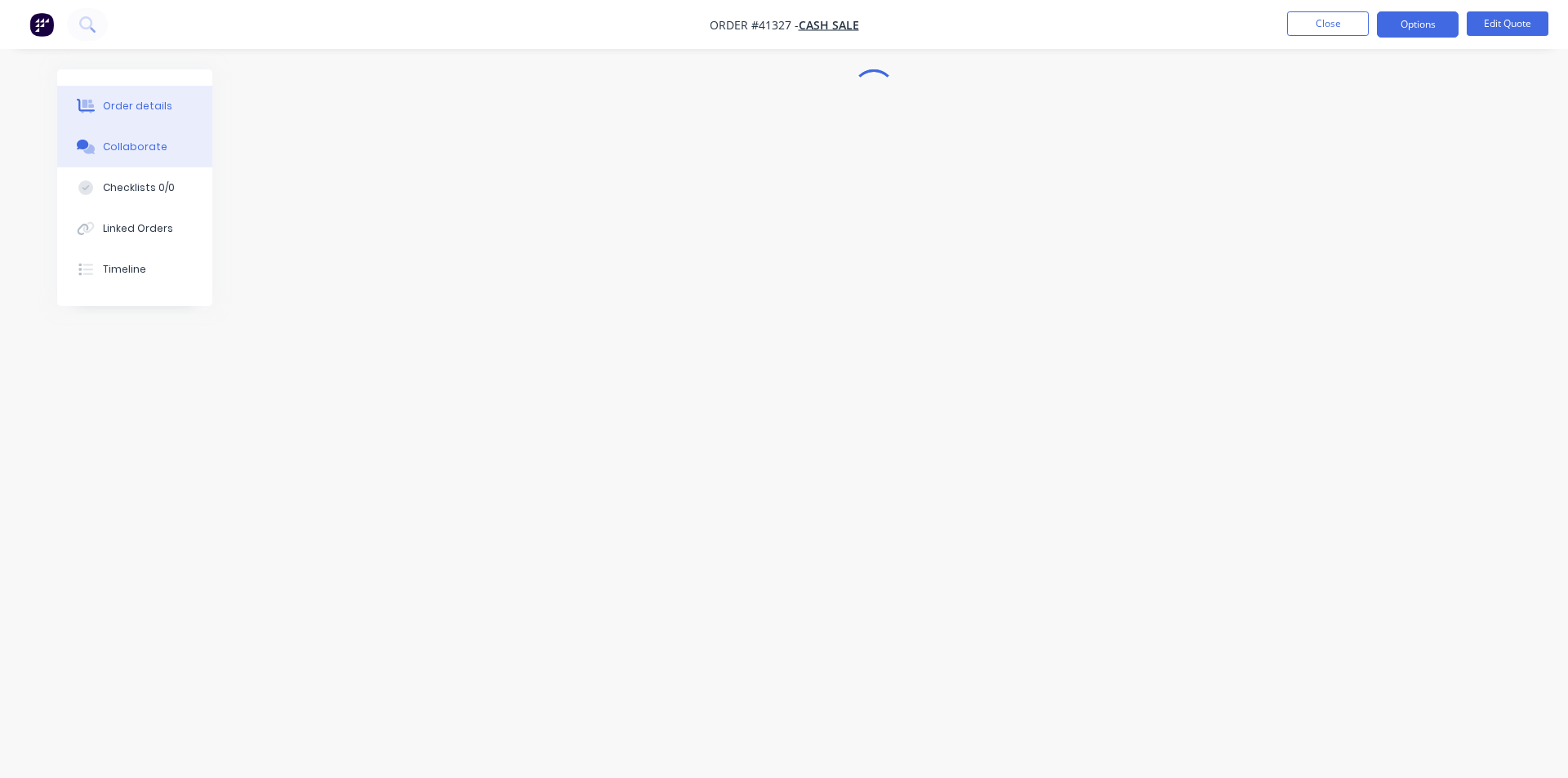
click at [163, 92] on button "Order details" at bounding box center [134, 106] width 155 height 41
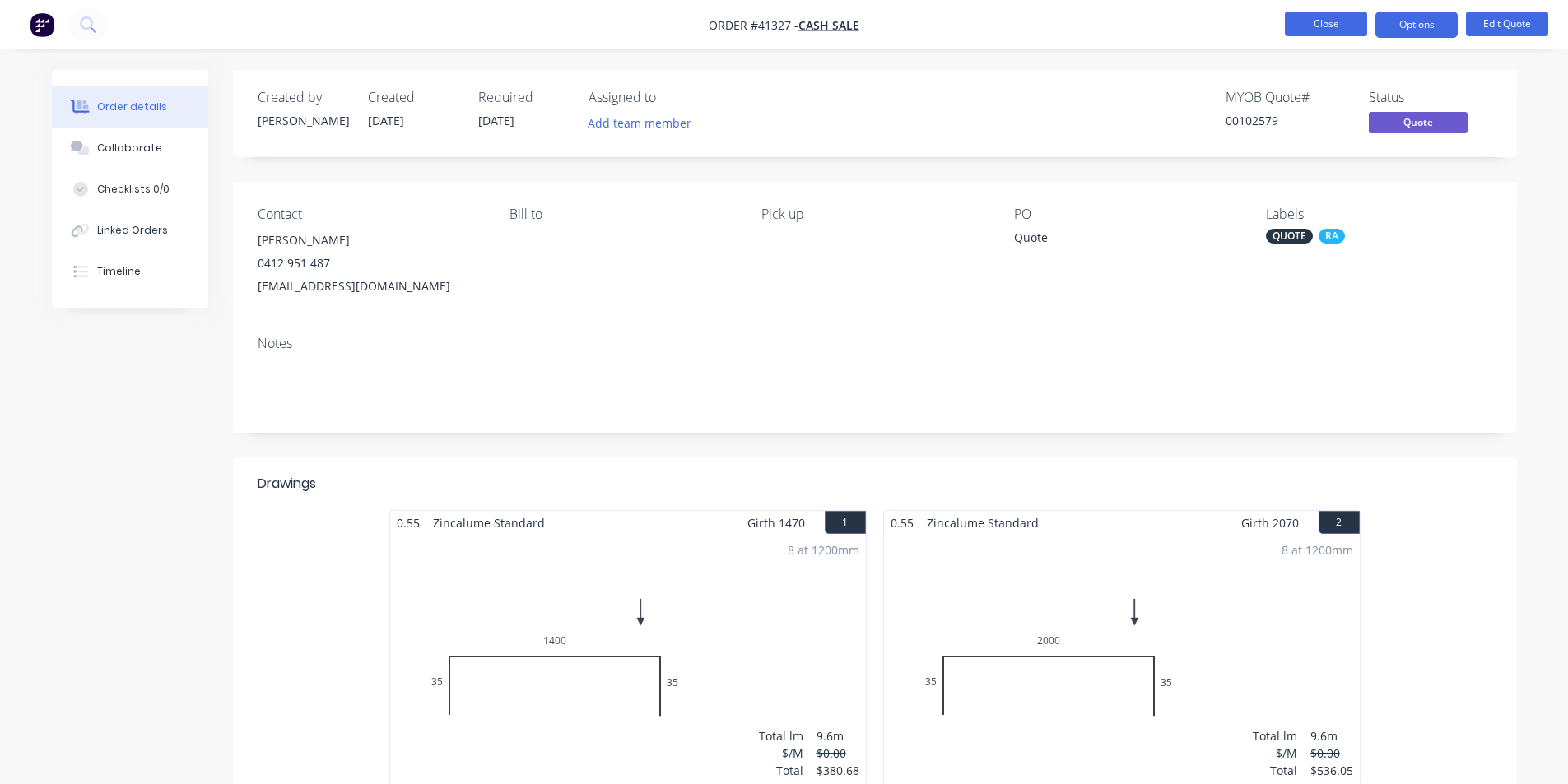
click at [1313, 34] on button "Close" at bounding box center [1325, 24] width 82 height 25
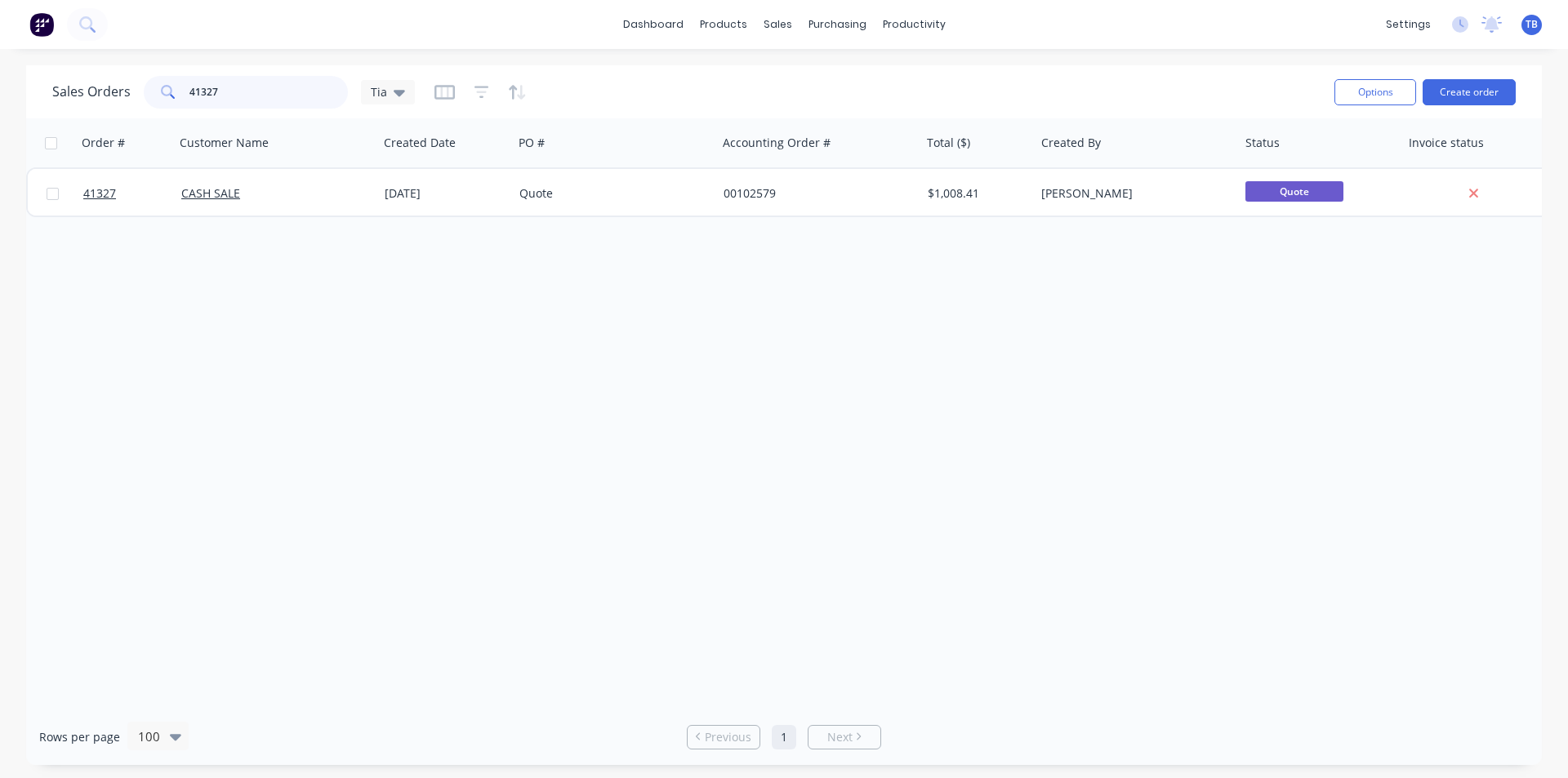
drag, startPoint x: 299, startPoint y: 100, endPoint x: 132, endPoint y: 98, distance: 167.0
click at [132, 98] on div "Sales Orders 41327 Tia" at bounding box center [233, 92] width 362 height 33
click at [218, 88] on input "41327" at bounding box center [268, 92] width 159 height 33
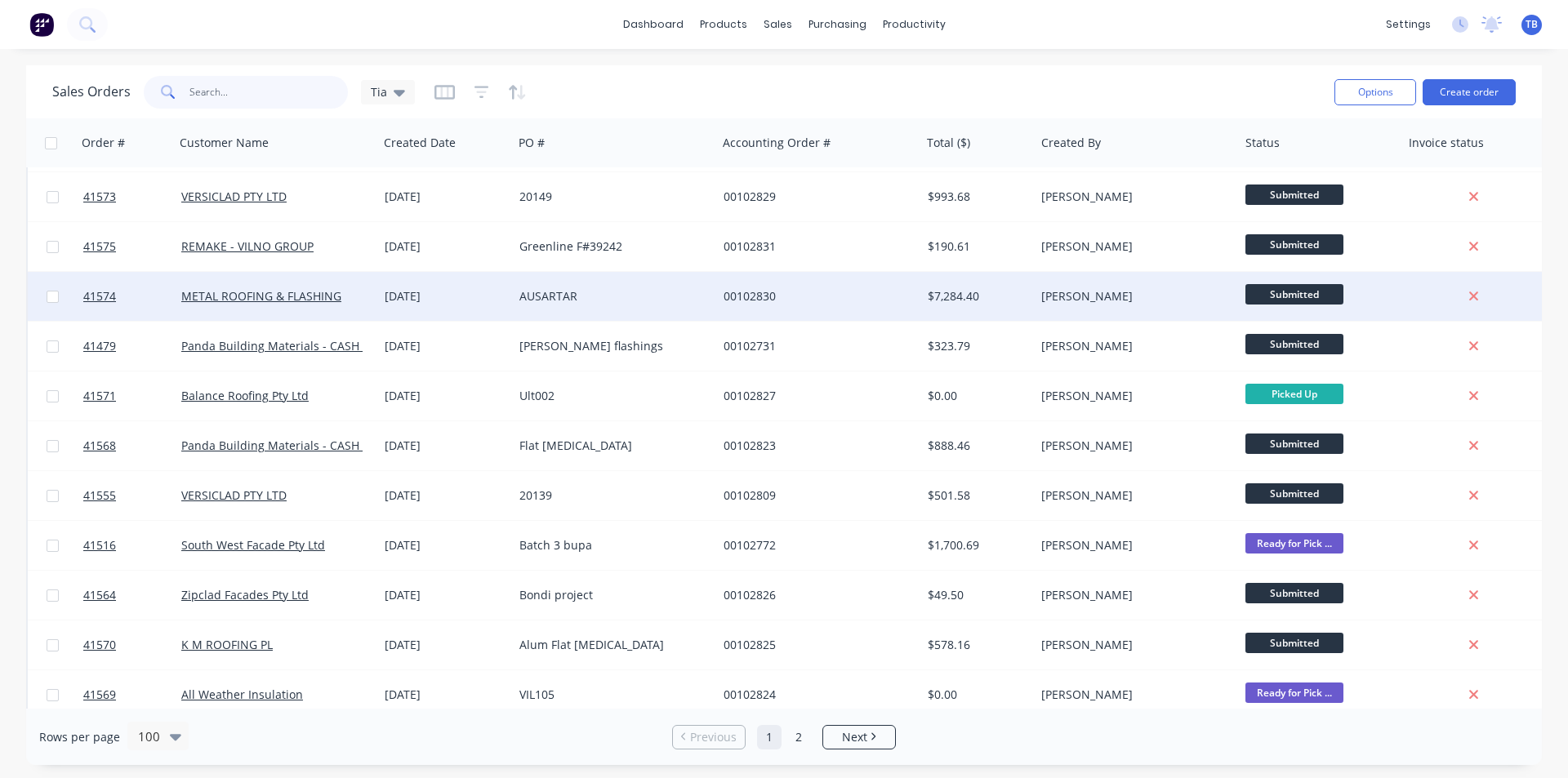
scroll to position [163, 0]
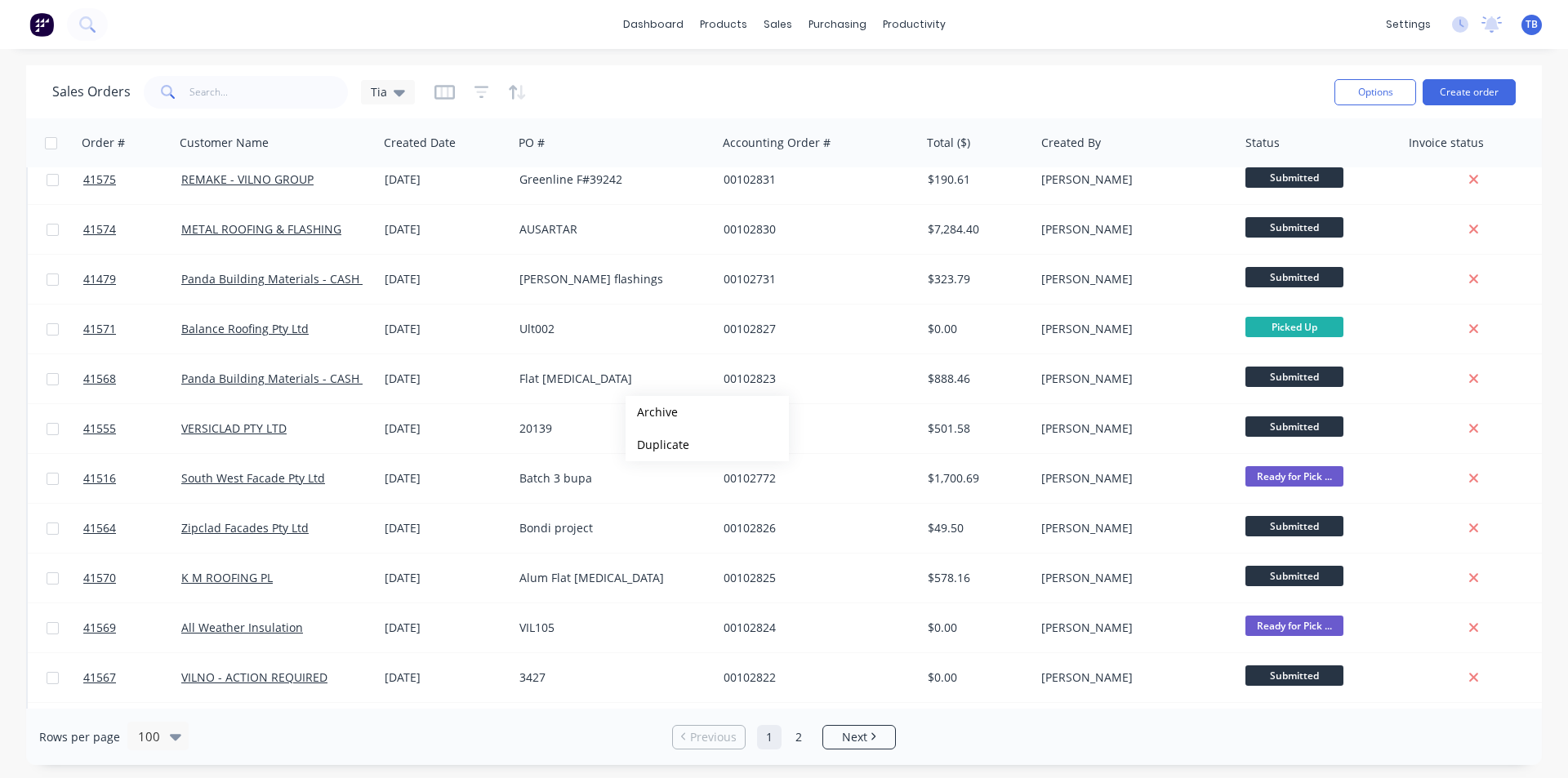
click at [1061, 12] on div "dashboard products sales purchasing productivity dashboard products Product Cat…" at bounding box center [784, 25] width 1568 height 49
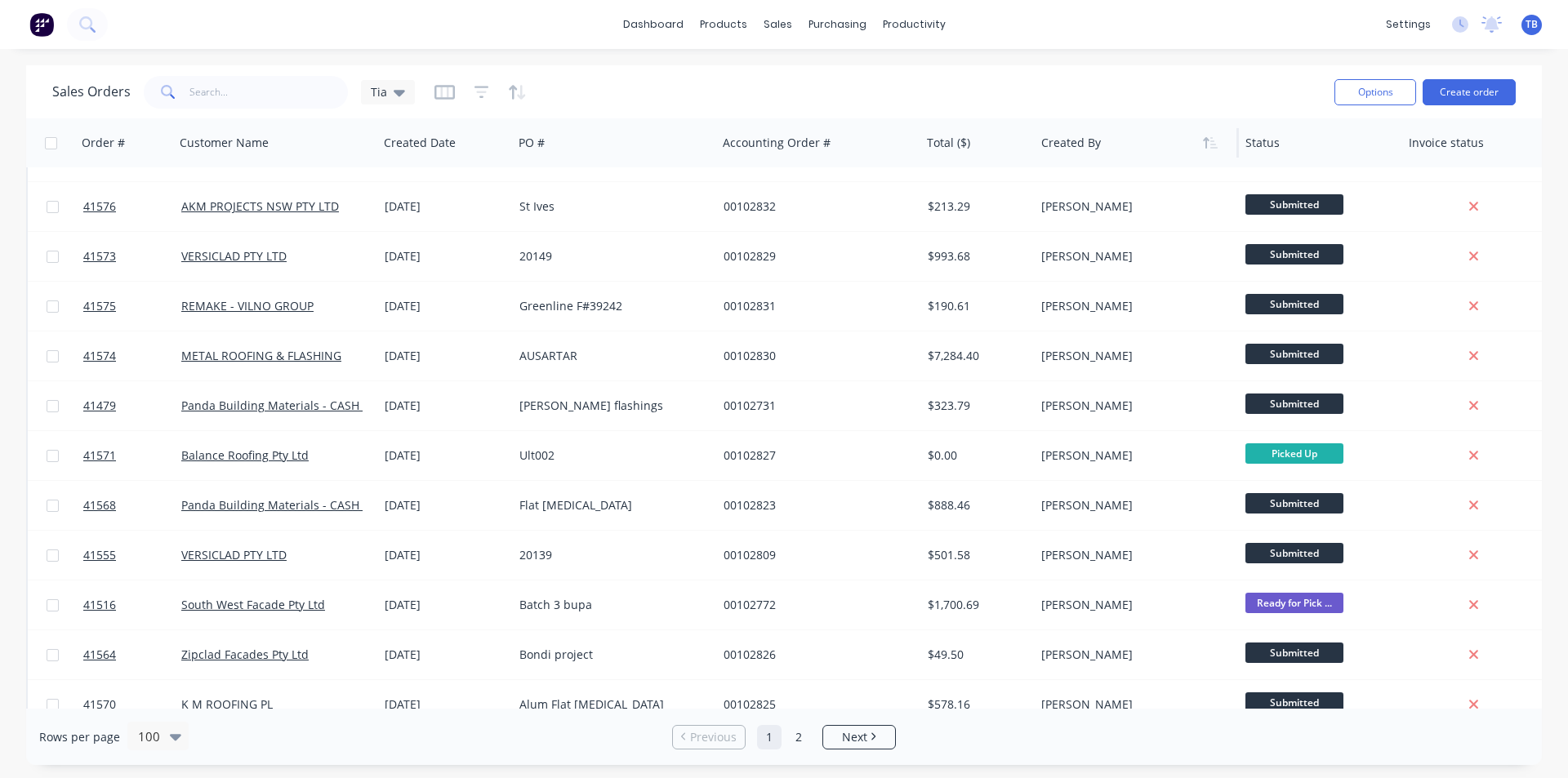
scroll to position [0, 0]
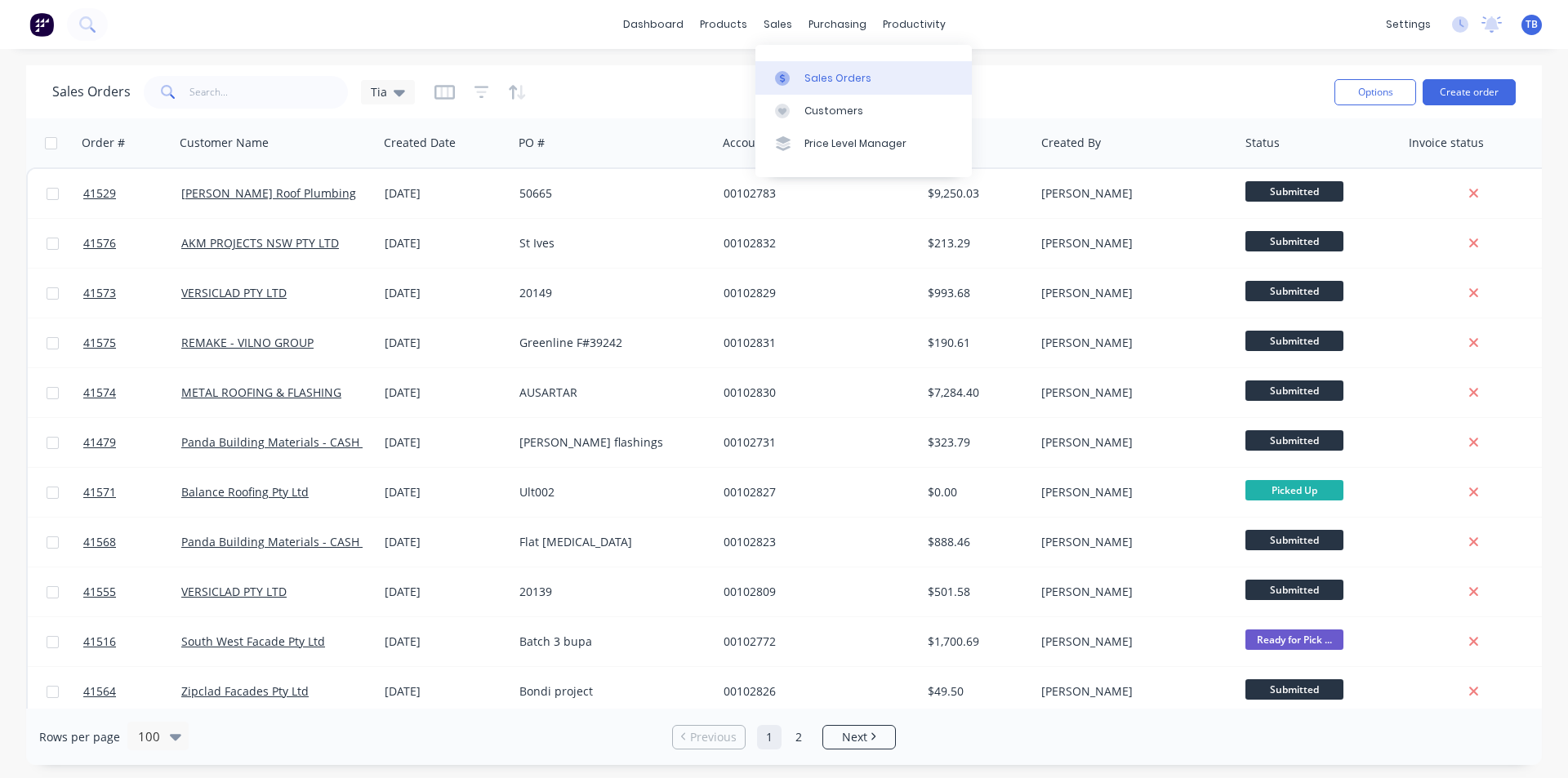
click at [797, 71] on div at bounding box center [787, 78] width 25 height 15
